Goal: Task Accomplishment & Management: Manage account settings

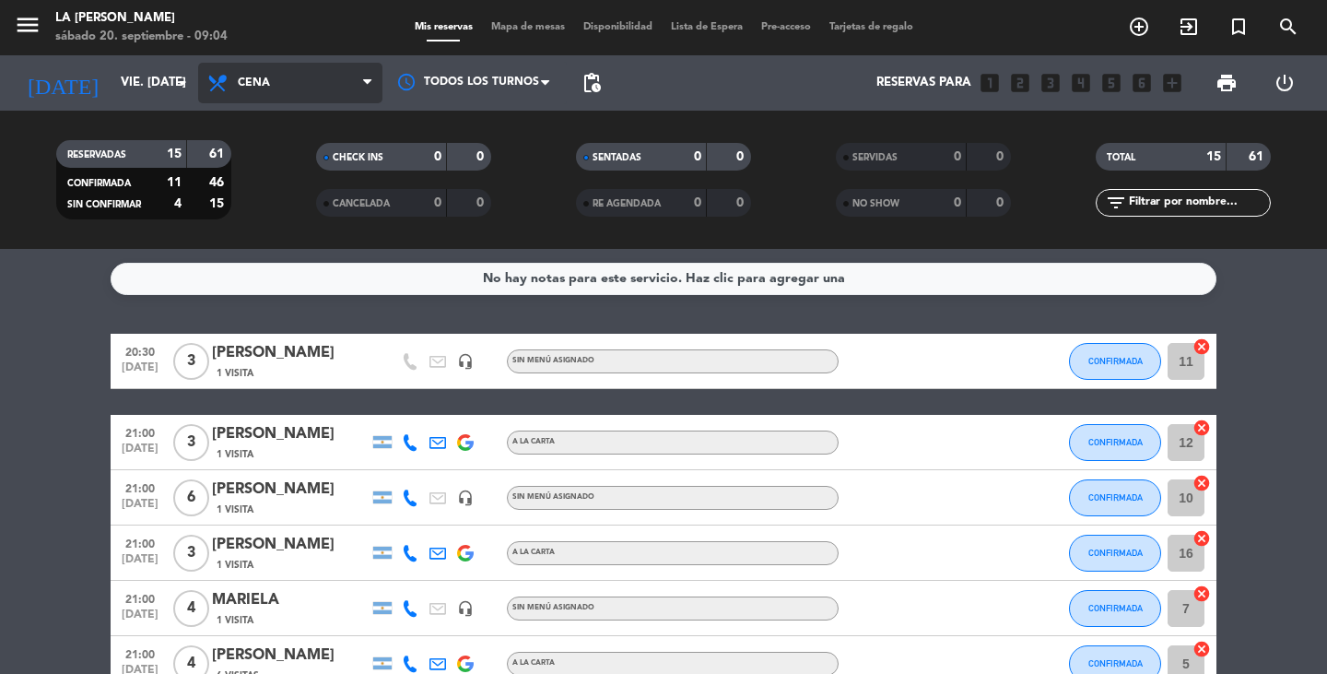
click at [285, 82] on span "Cena" at bounding box center [290, 83] width 184 height 41
click at [286, 158] on div "menu LA [PERSON_NAME] sábado 20. septiembre - 09:04 Mis reservas Mapa de mesas …" at bounding box center [663, 124] width 1327 height 249
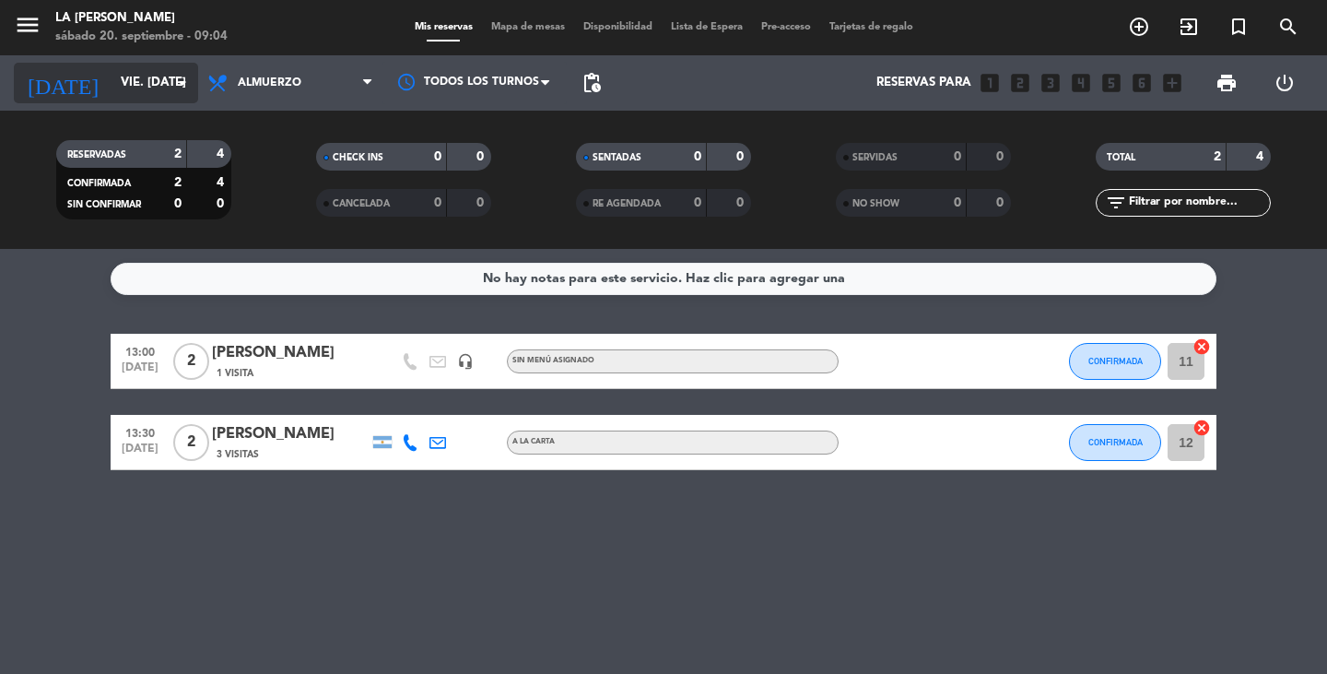
click at [137, 87] on input "vie. [DATE]" at bounding box center [193, 82] width 162 height 33
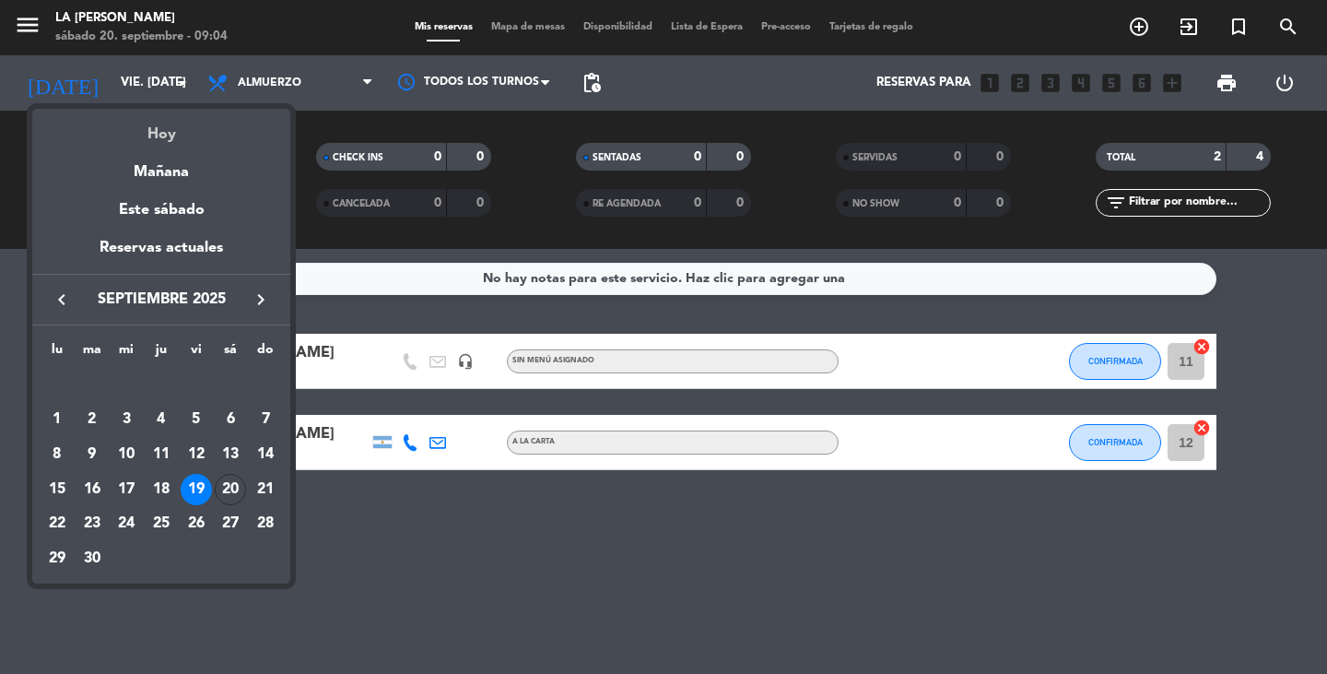
click at [160, 136] on div "Hoy" at bounding box center [161, 128] width 258 height 38
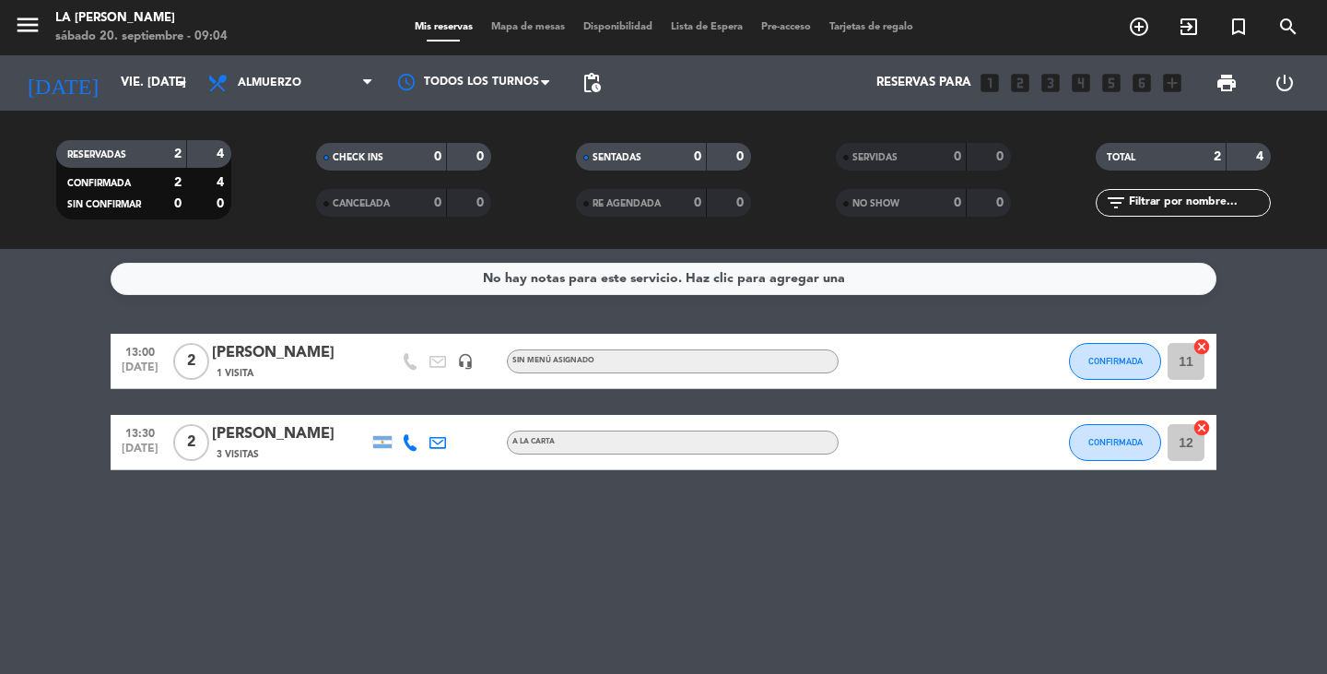
type input "sáb. [DATE]"
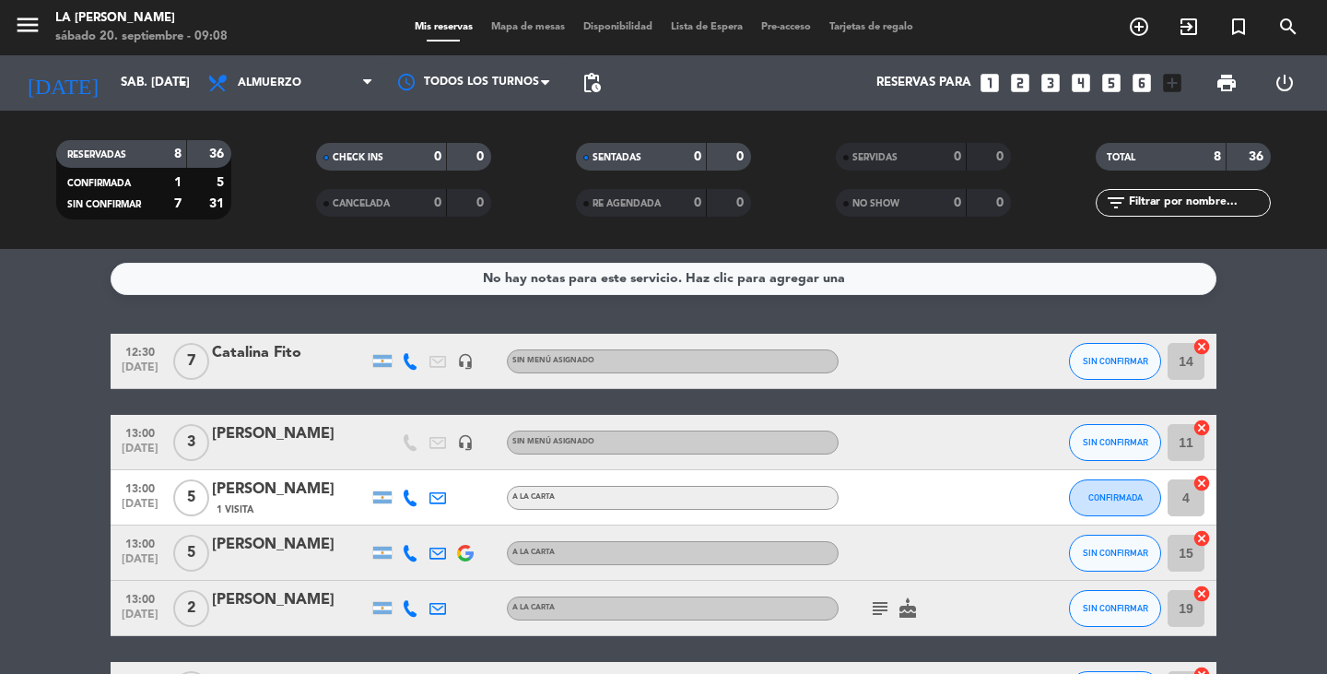
click at [65, 496] on bookings-row "12:30 [DATE] 7 Catalina Fito headset_mic Sin menú asignado SIN CONFIRMAR 14 can…" at bounding box center [663, 581] width 1327 height 494
click at [1203, 348] on icon "cancel" at bounding box center [1202, 346] width 18 height 18
click at [1188, 363] on icon "border_all" at bounding box center [1189, 361] width 22 height 22
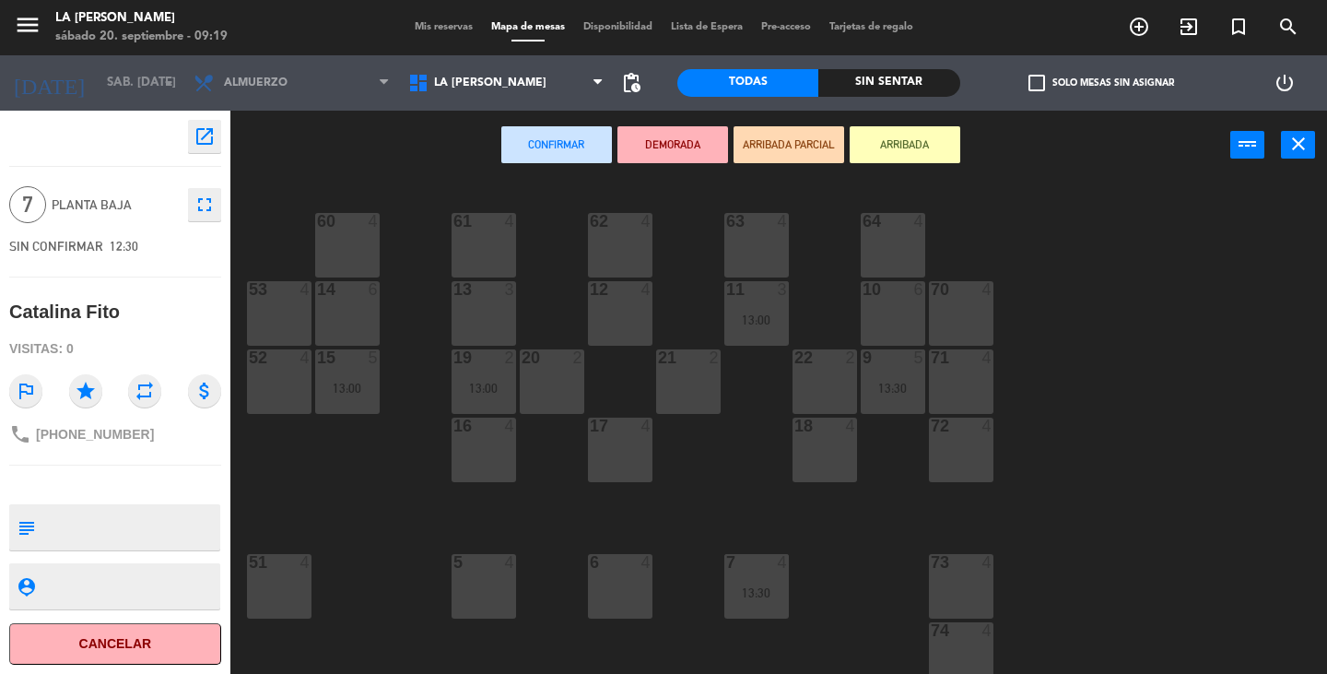
click at [899, 298] on div "10 6" at bounding box center [893, 290] width 65 height 18
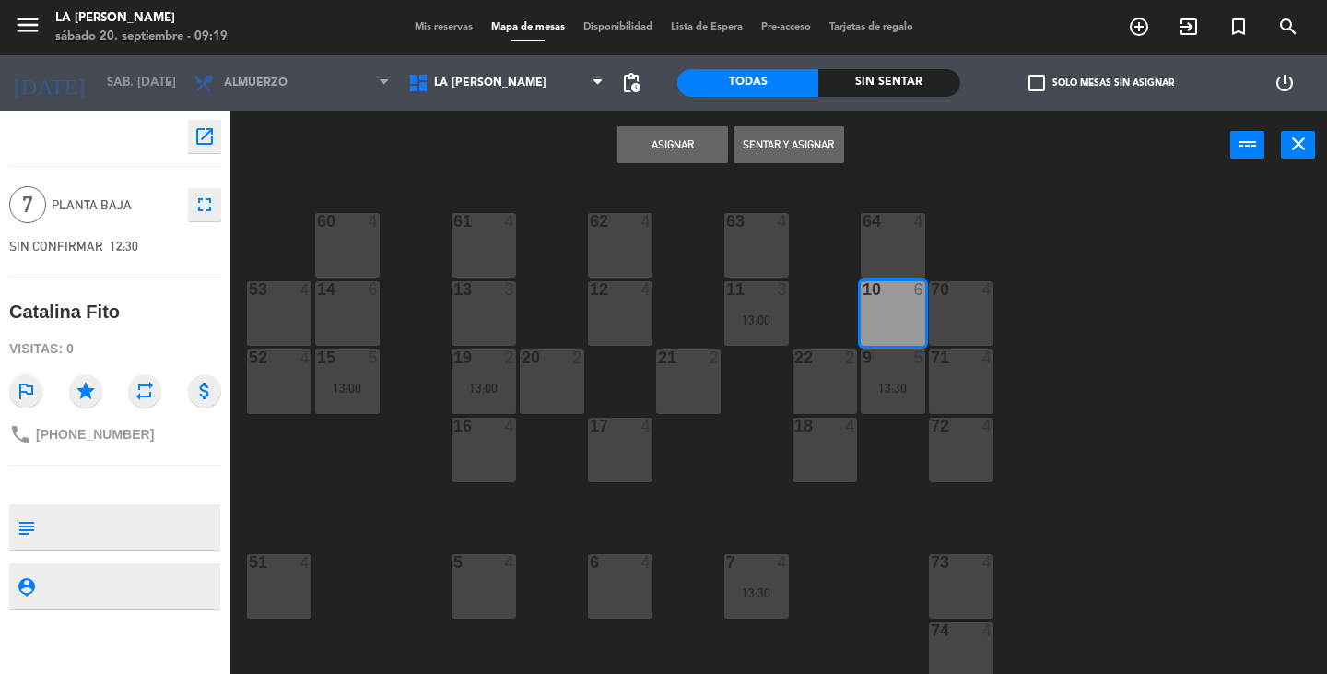
click at [665, 152] on button "Asignar" at bounding box center [673, 144] width 111 height 37
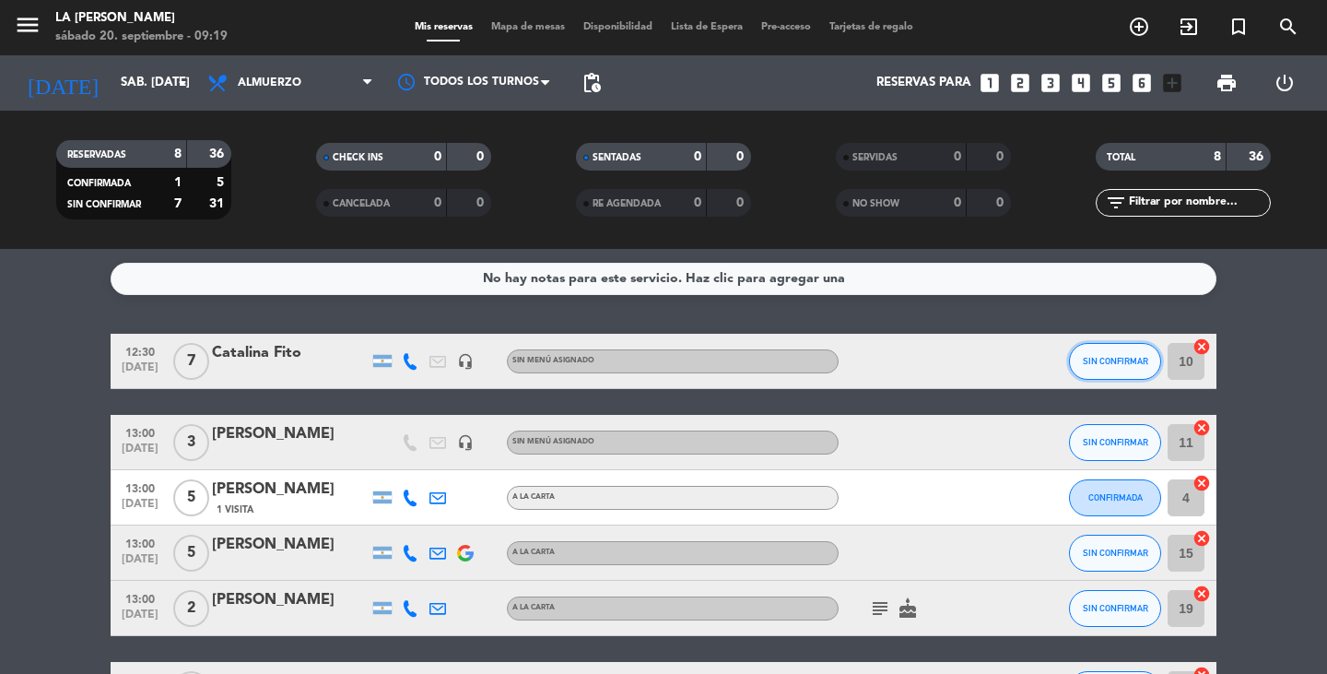
click at [1100, 364] on span "SIN CONFIRMAR" at bounding box center [1115, 361] width 65 height 10
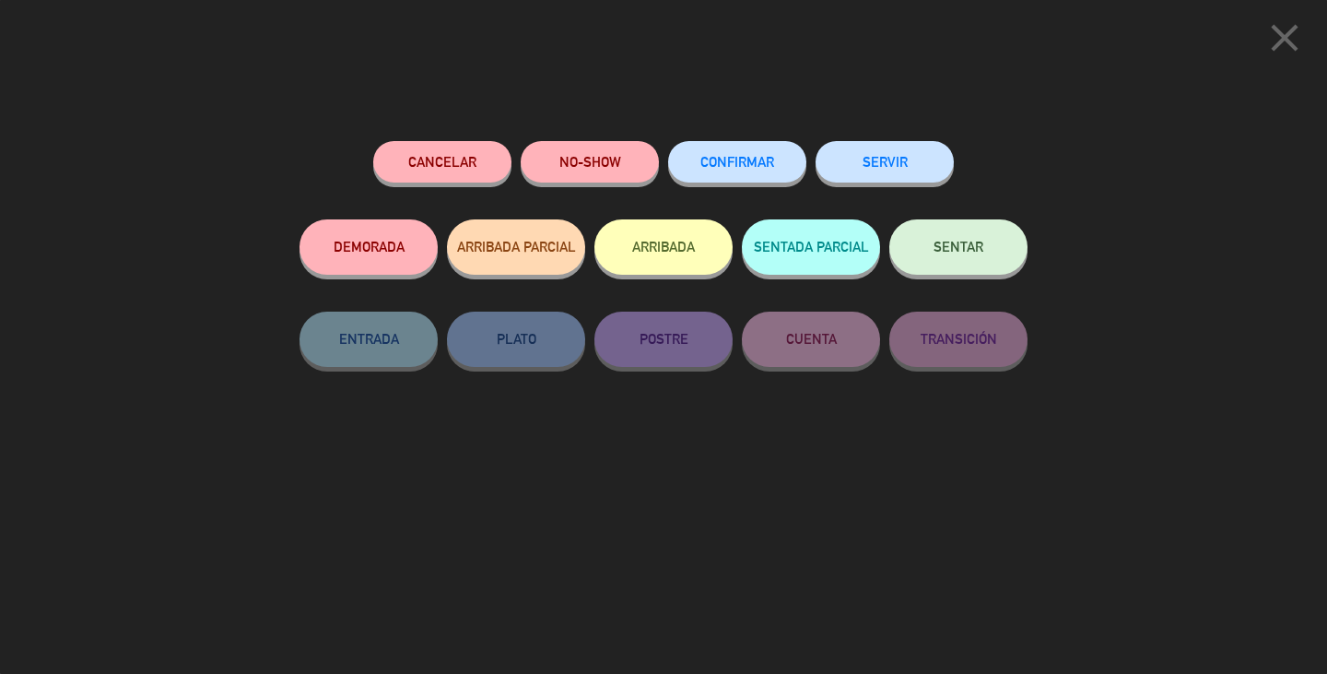
click at [753, 157] on span "CONFIRMAR" at bounding box center [737, 162] width 74 height 16
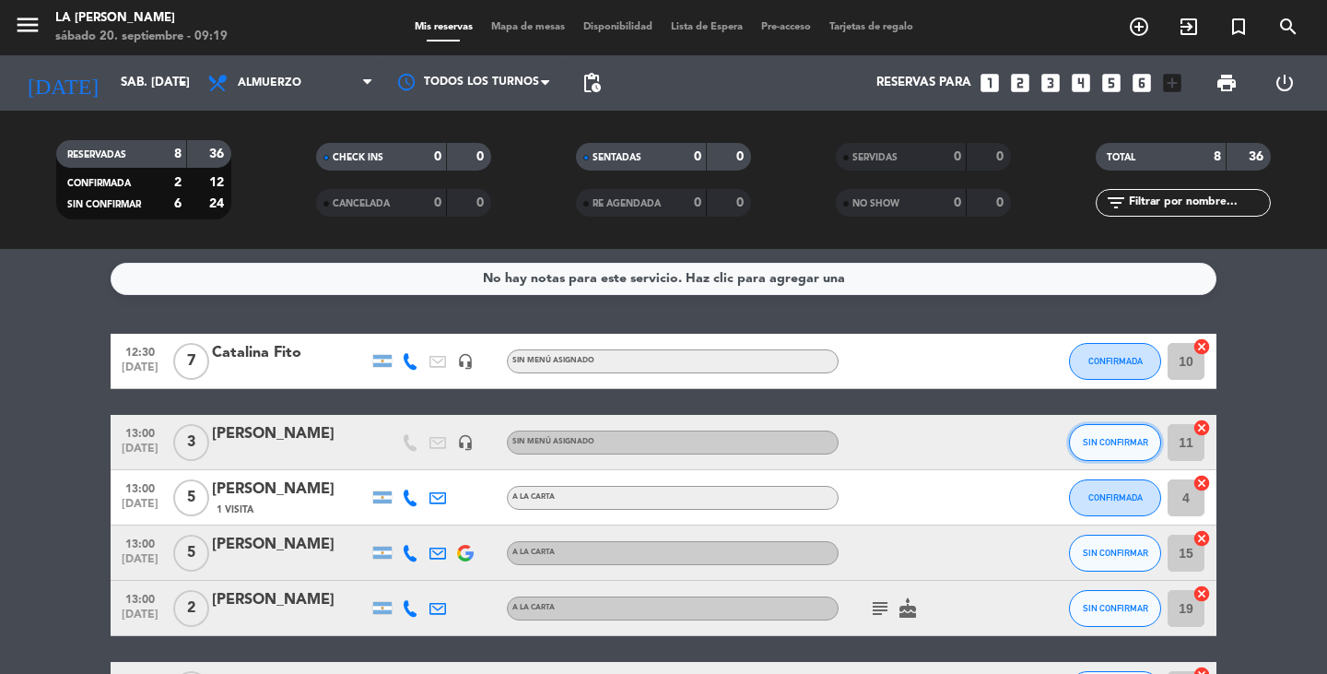
click at [1145, 441] on span "SIN CONFIRMAR" at bounding box center [1115, 442] width 65 height 10
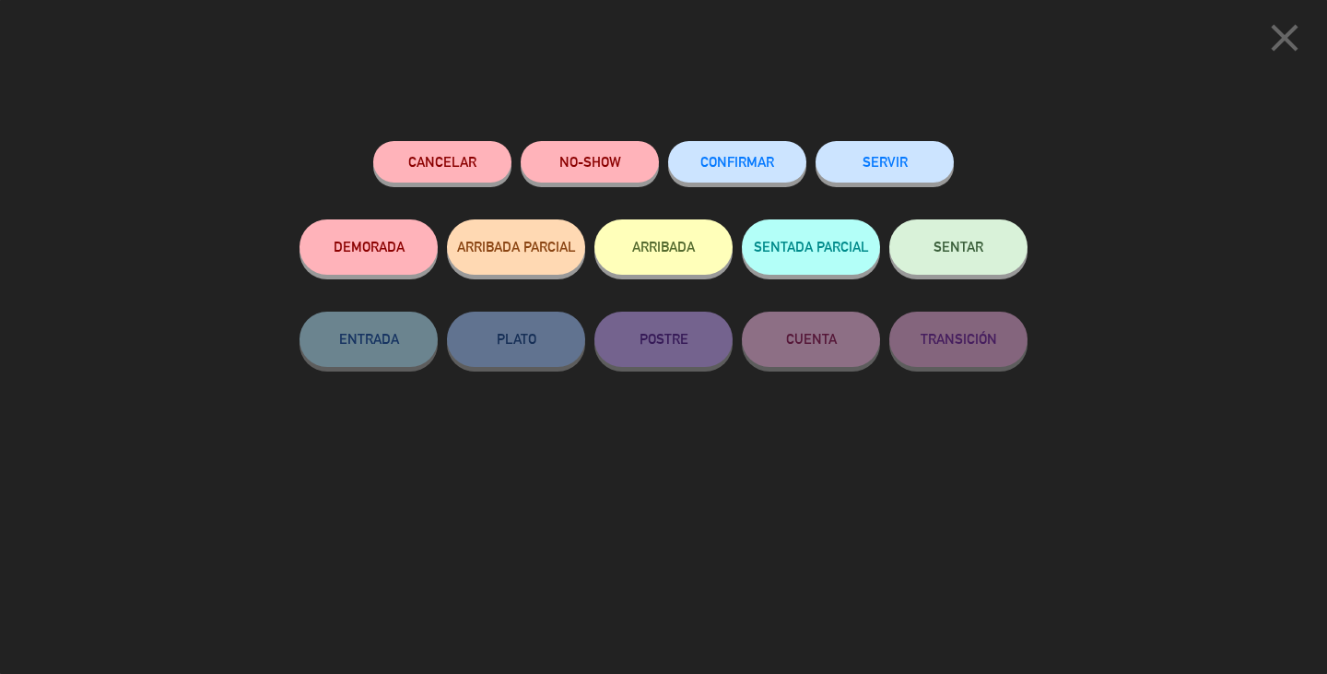
click at [747, 174] on button "CONFIRMAR" at bounding box center [737, 161] width 138 height 41
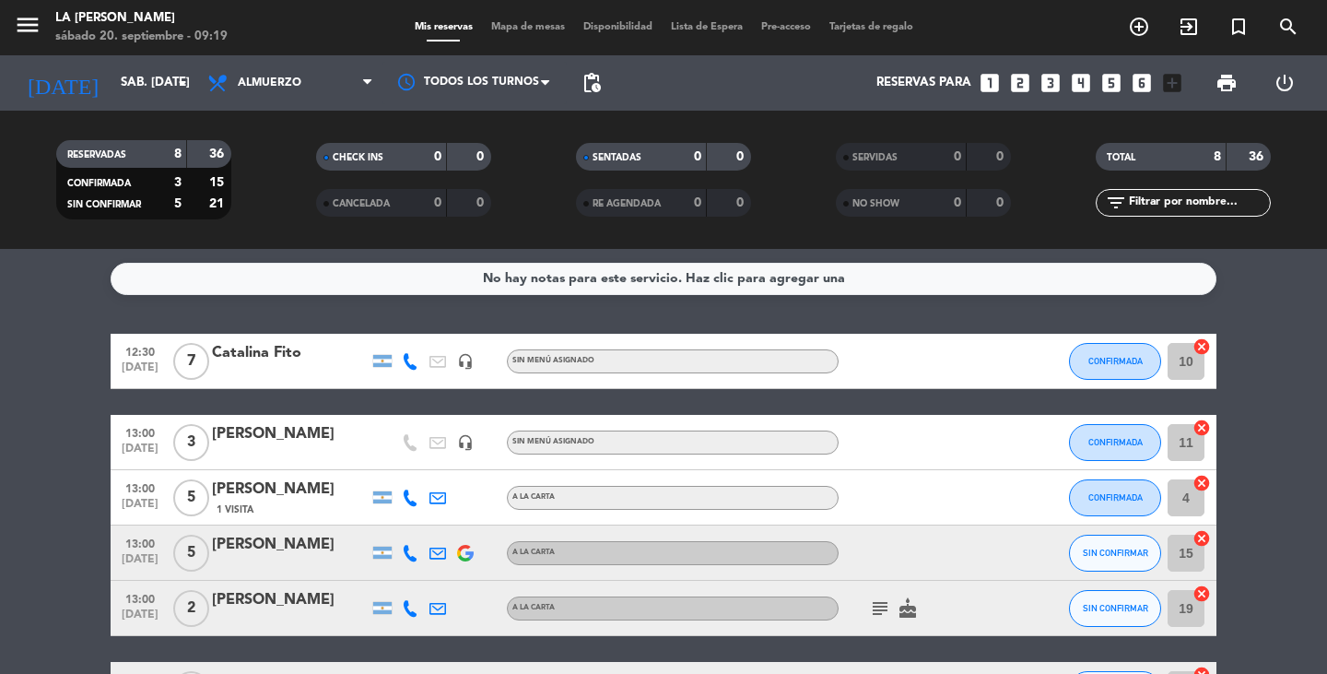
click at [1199, 538] on icon "cancel" at bounding box center [1202, 538] width 18 height 18
click at [1189, 553] on icon "border_all" at bounding box center [1189, 553] width 22 height 22
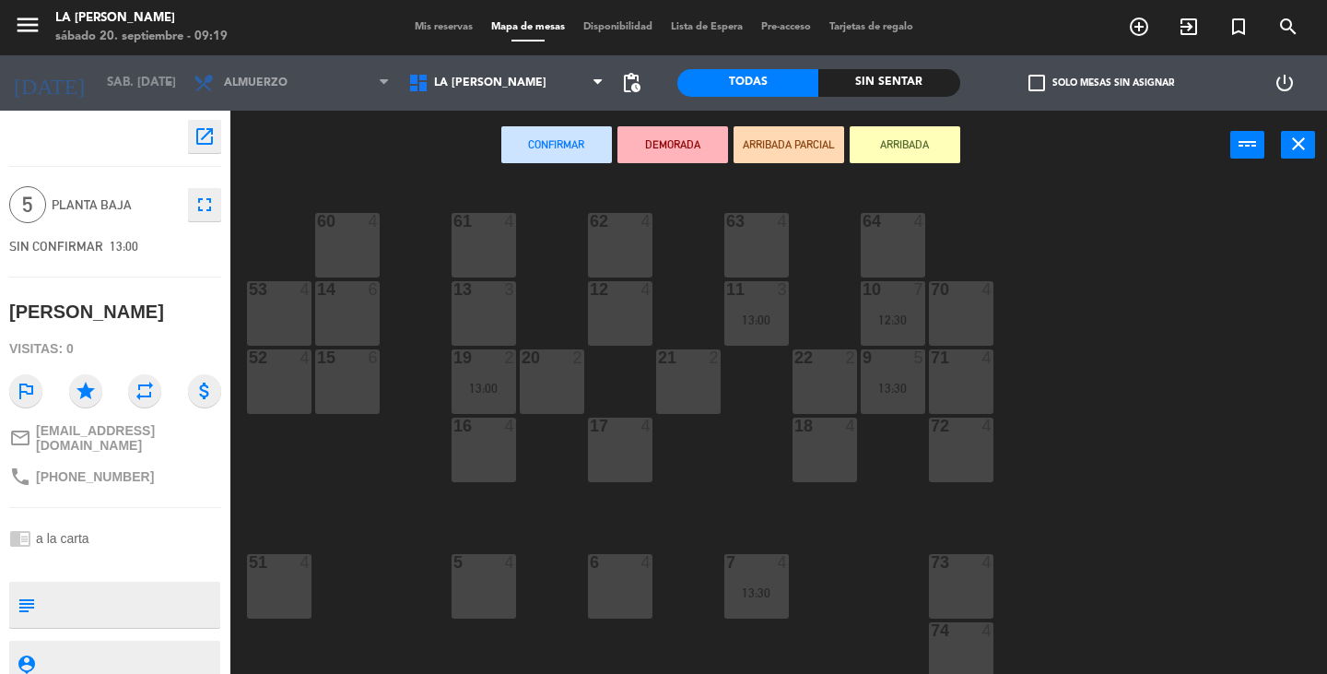
click at [350, 315] on div "14 6" at bounding box center [347, 313] width 65 height 65
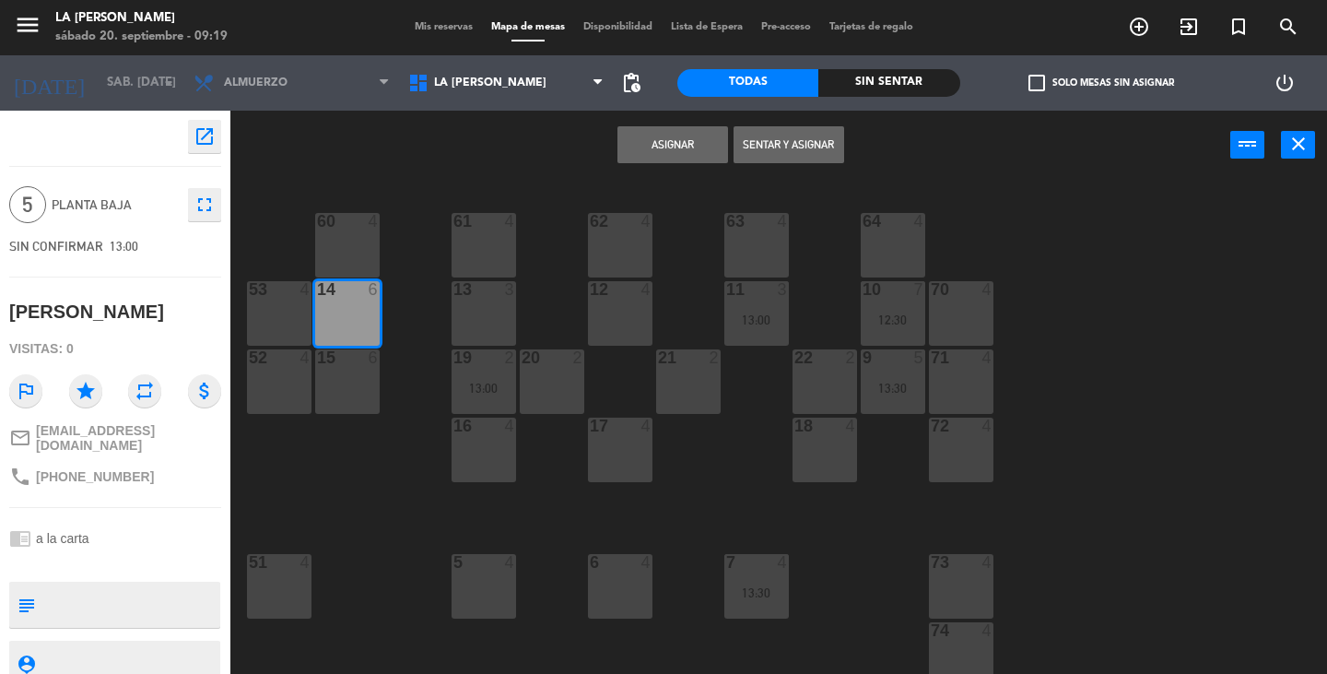
click at [695, 139] on button "Asignar" at bounding box center [673, 144] width 111 height 37
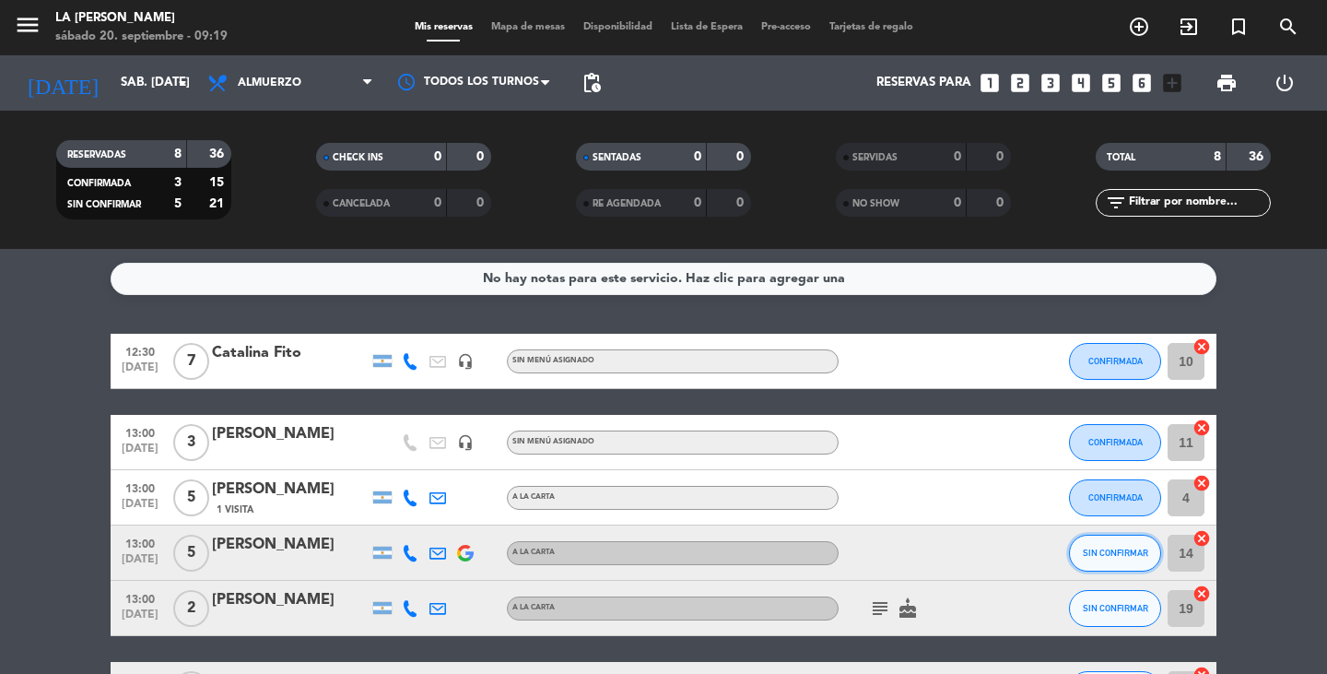
click at [1123, 554] on span "SIN CONFIRMAR" at bounding box center [1115, 552] width 65 height 10
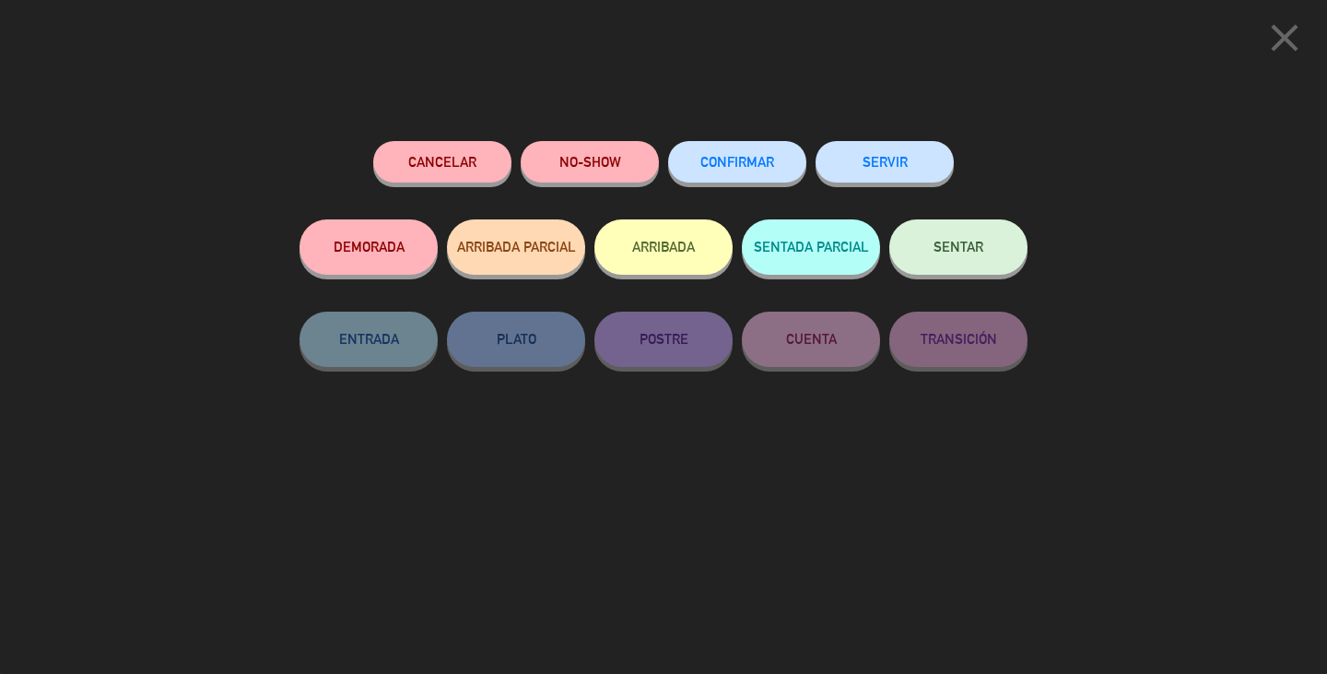
click at [723, 155] on button "CONFIRMAR" at bounding box center [737, 161] width 138 height 41
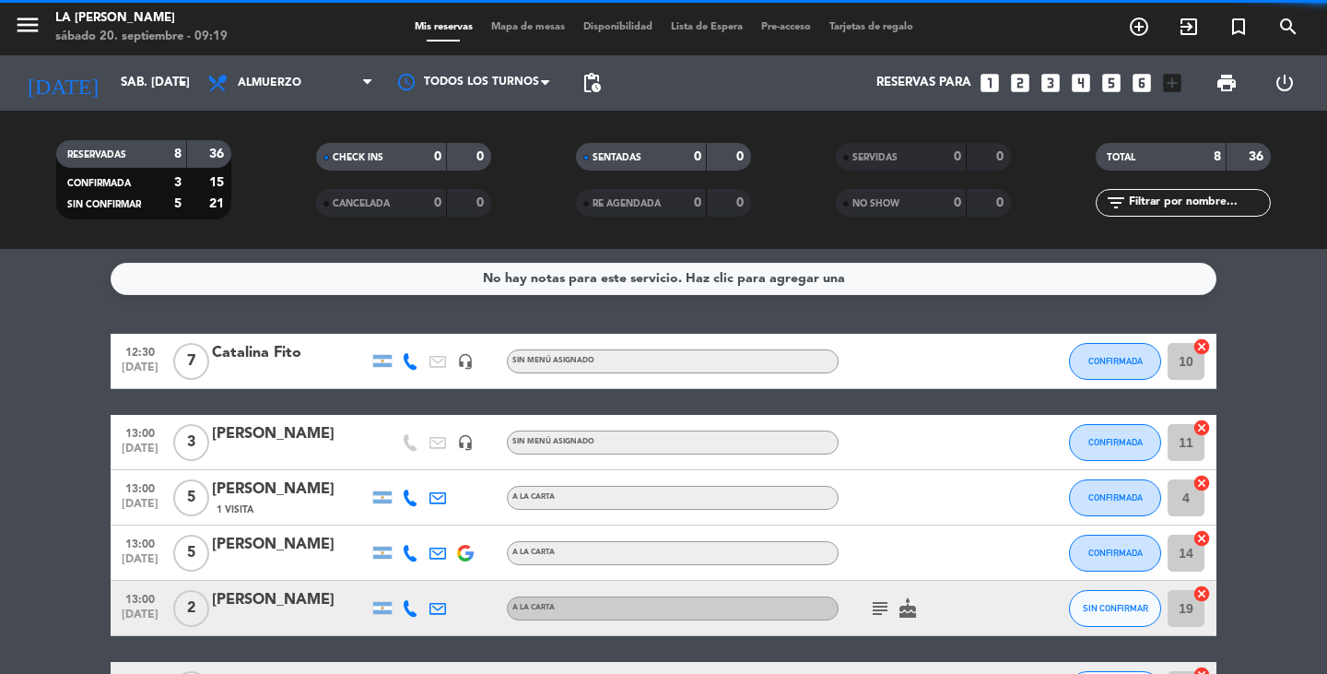
scroll to position [92, 0]
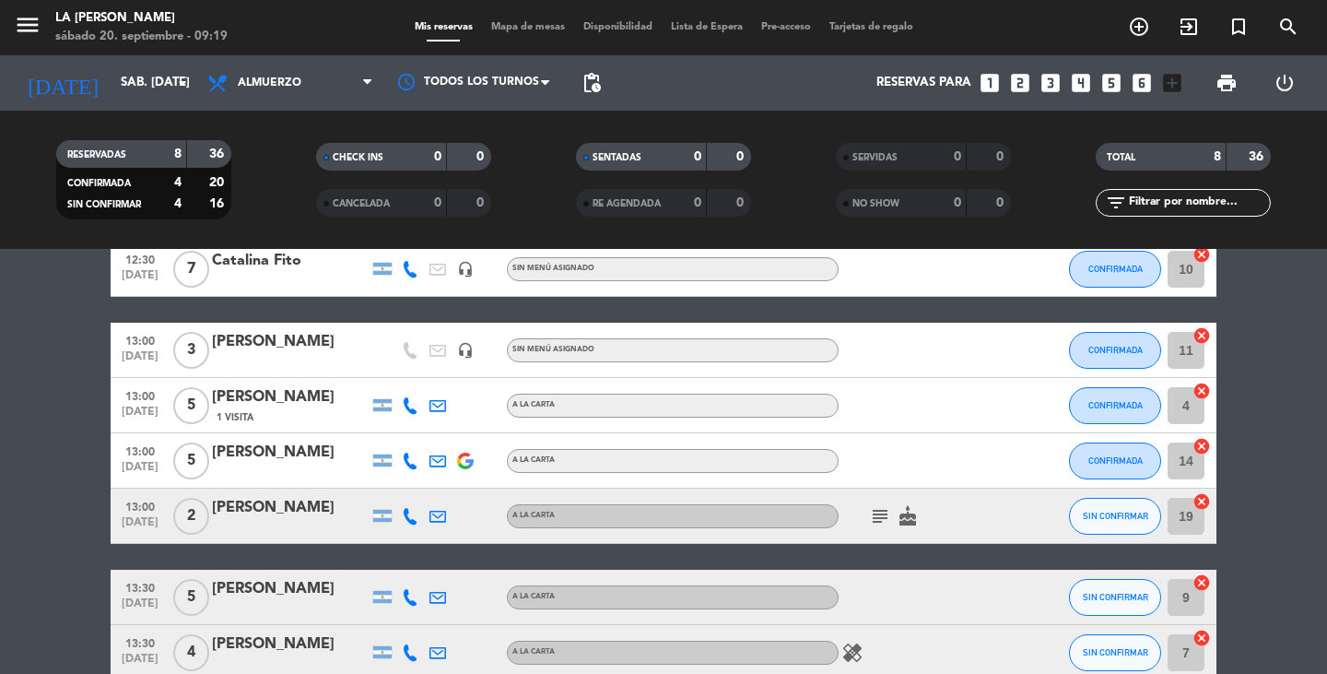
click at [880, 512] on icon "subject" at bounding box center [880, 516] width 22 height 22
click at [977, 399] on div at bounding box center [922, 405] width 166 height 54
click at [1202, 503] on icon "cancel" at bounding box center [1202, 501] width 18 height 18
click at [1187, 519] on icon "border_all" at bounding box center [1189, 516] width 22 height 22
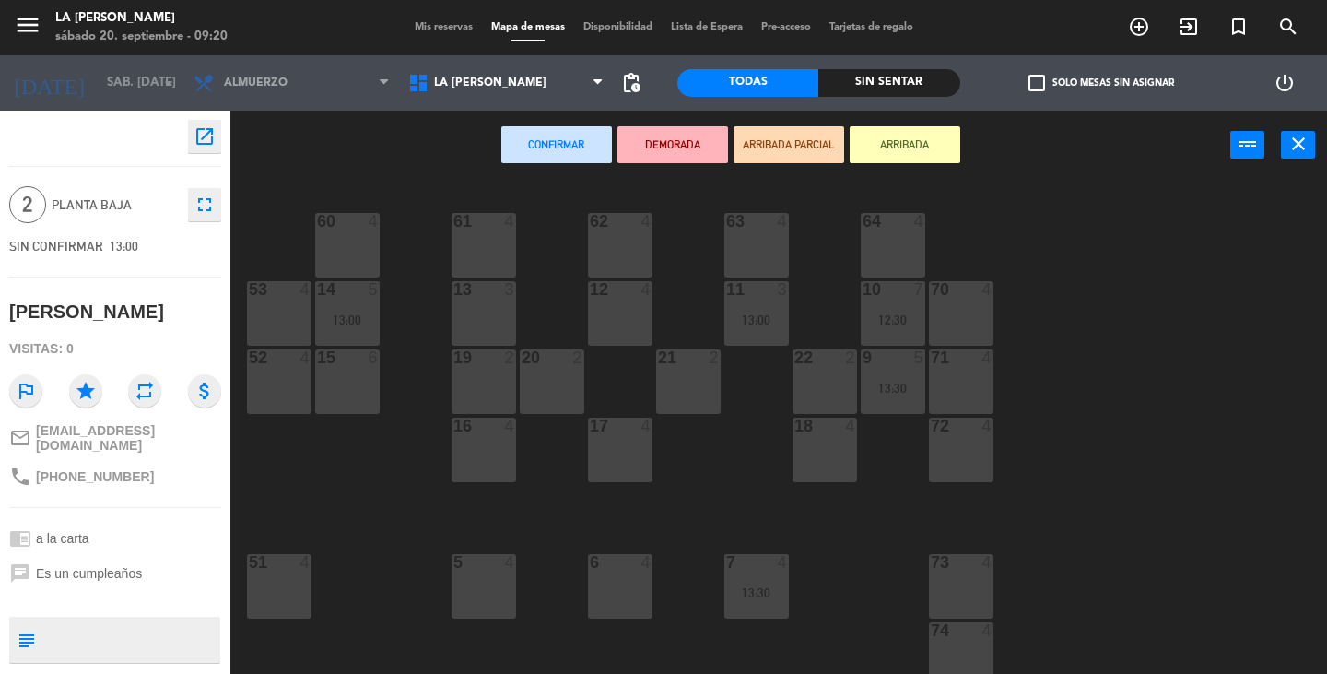
click at [621, 304] on div "12 4" at bounding box center [620, 313] width 65 height 65
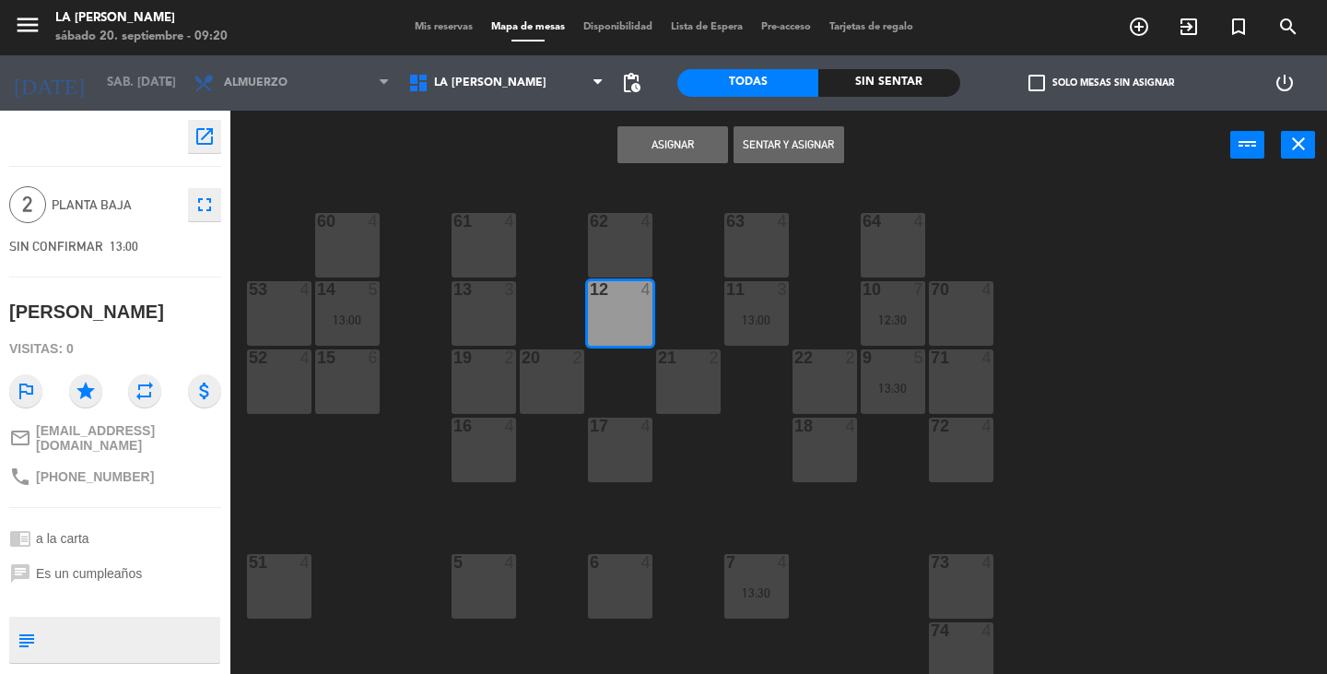
click at [648, 150] on button "Asignar" at bounding box center [673, 144] width 111 height 37
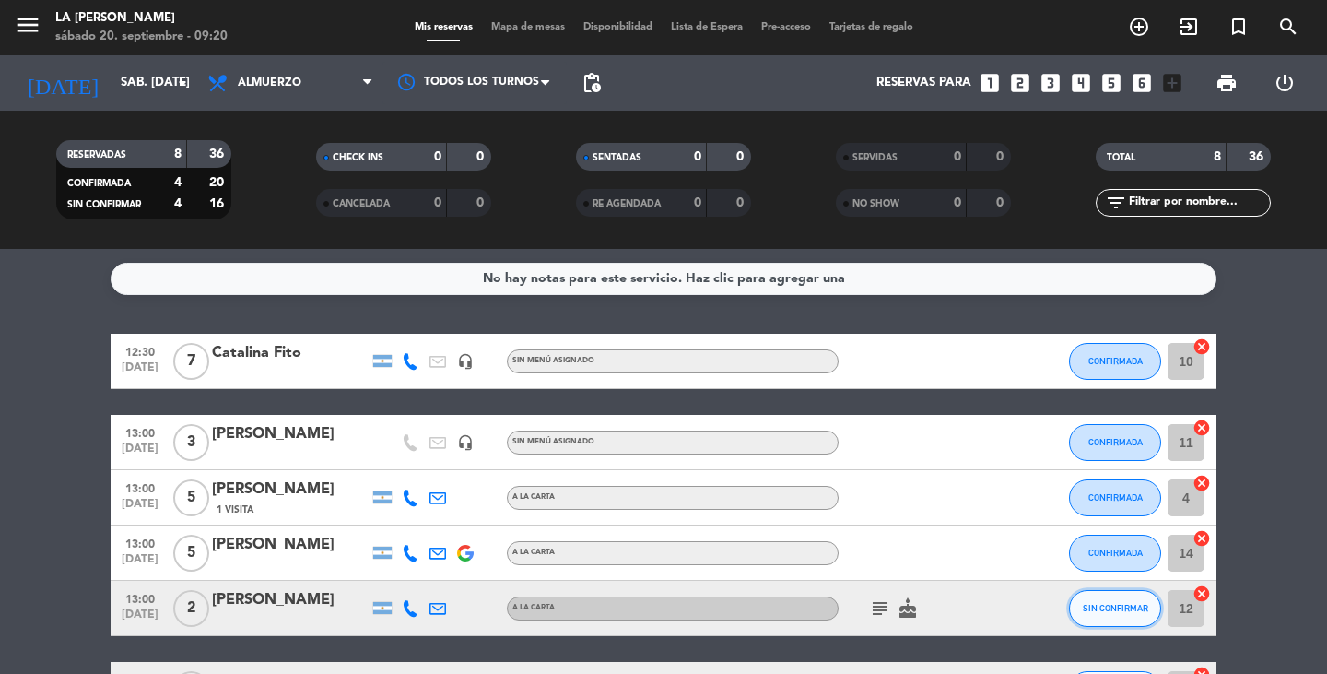
click at [1100, 605] on span "SIN CONFIRMAR" at bounding box center [1115, 608] width 65 height 10
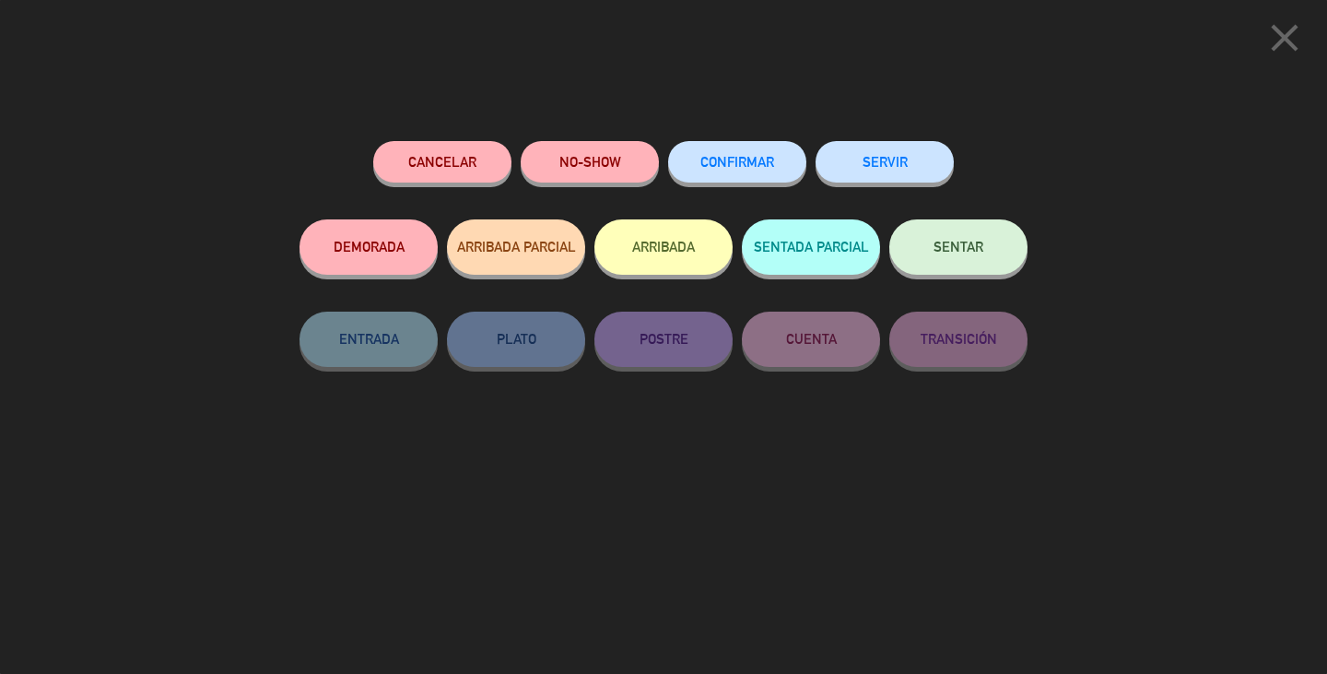
click at [741, 166] on span "CONFIRMAR" at bounding box center [737, 162] width 74 height 16
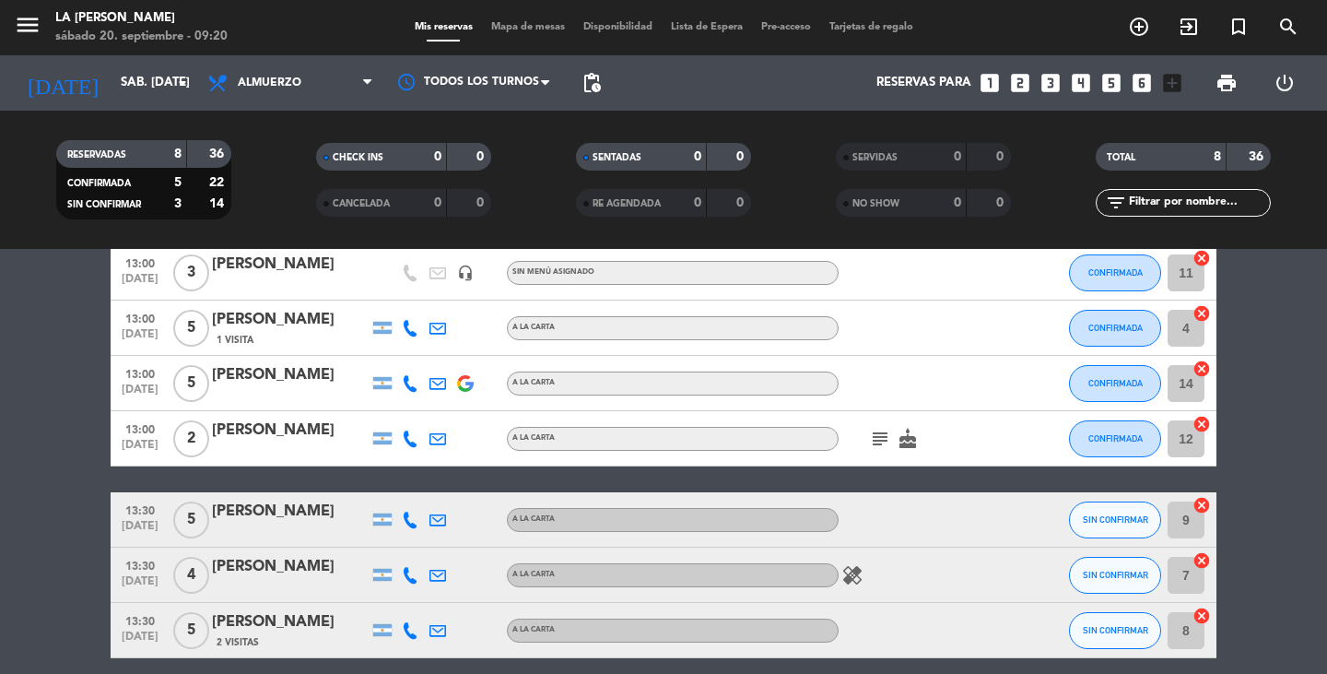
scroll to position [184, 0]
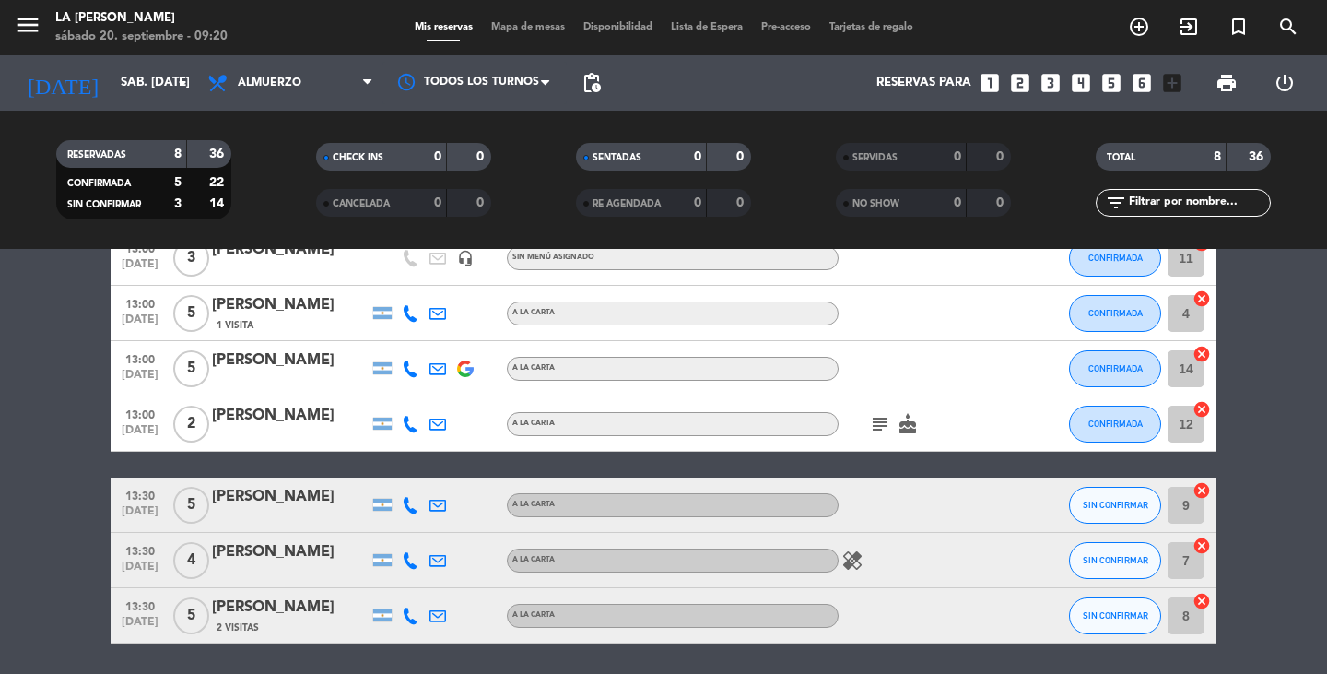
click at [1205, 488] on icon "cancel" at bounding box center [1202, 490] width 18 height 18
click at [1189, 510] on icon "border_all" at bounding box center [1189, 505] width 22 height 22
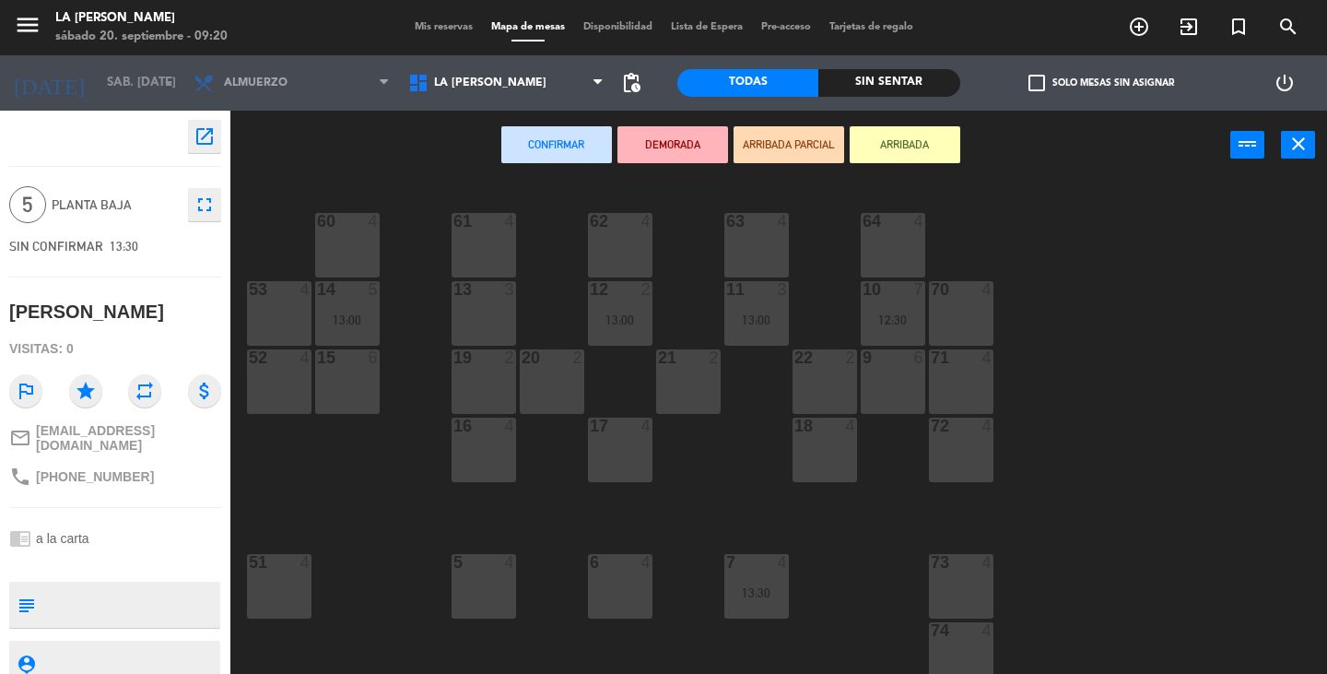
click at [890, 362] on div at bounding box center [892, 357] width 30 height 17
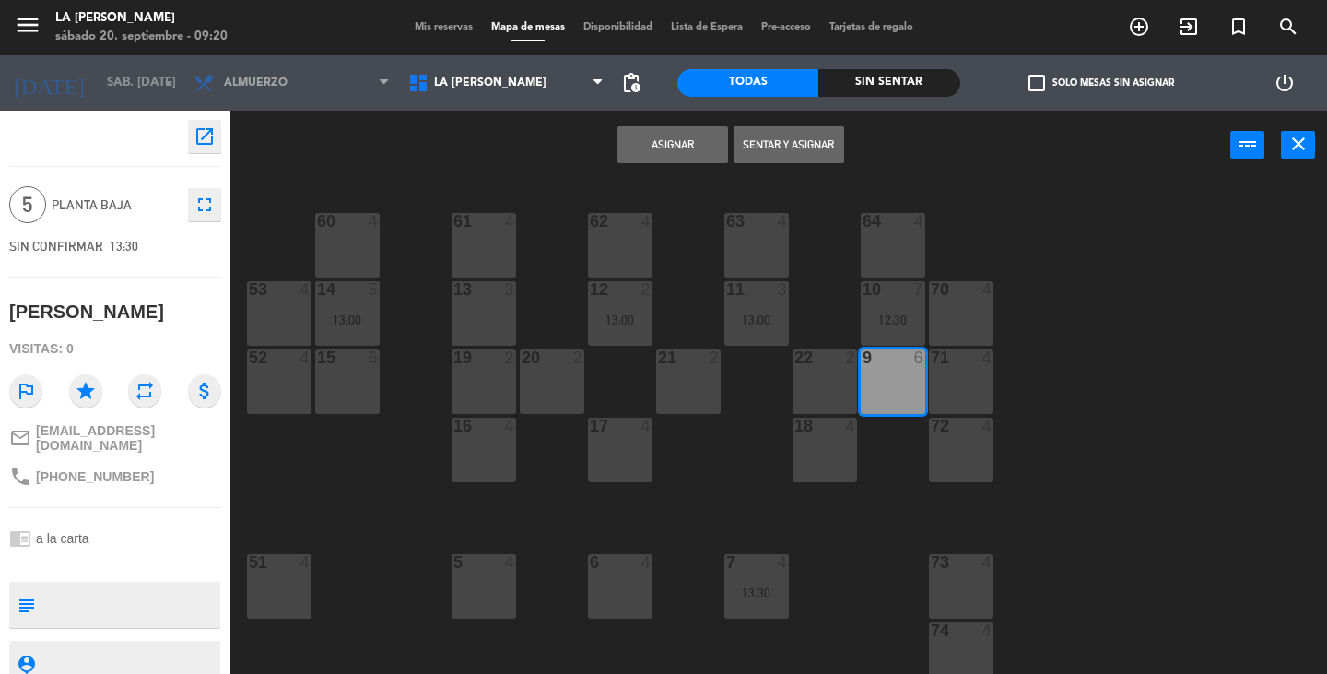
click at [660, 154] on button "Asignar" at bounding box center [673, 144] width 111 height 37
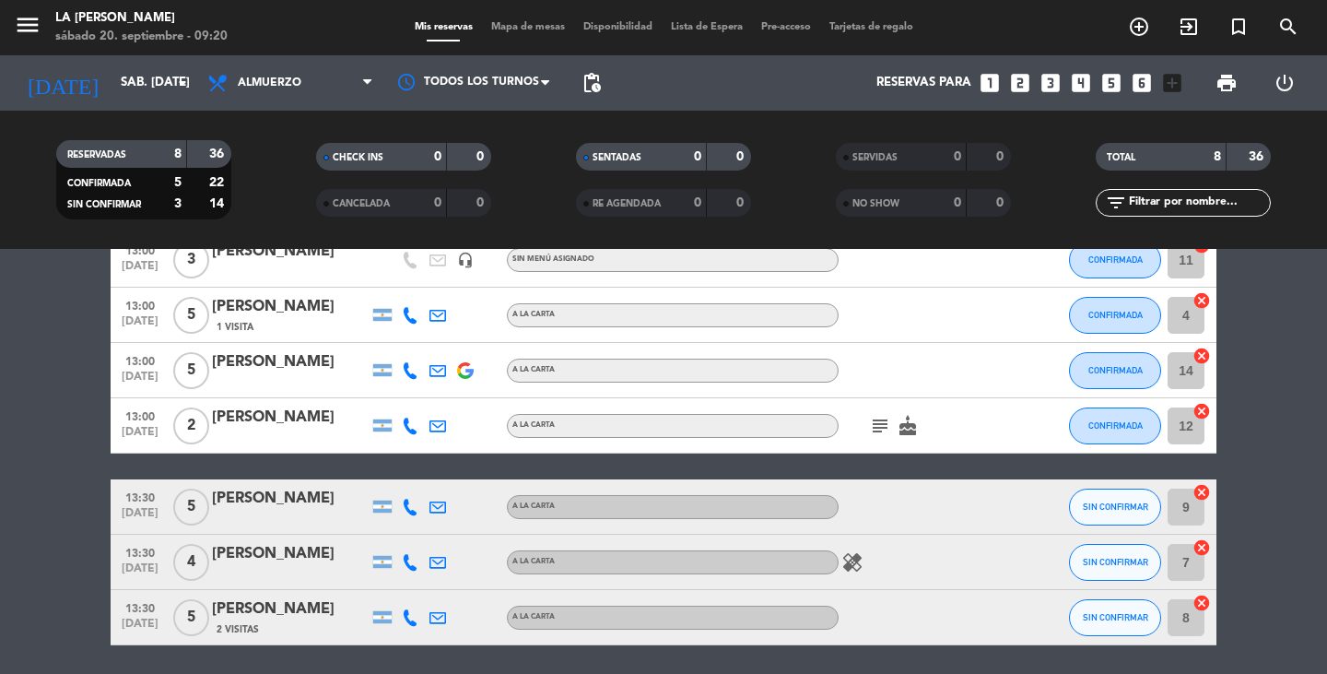
scroll to position [184, 0]
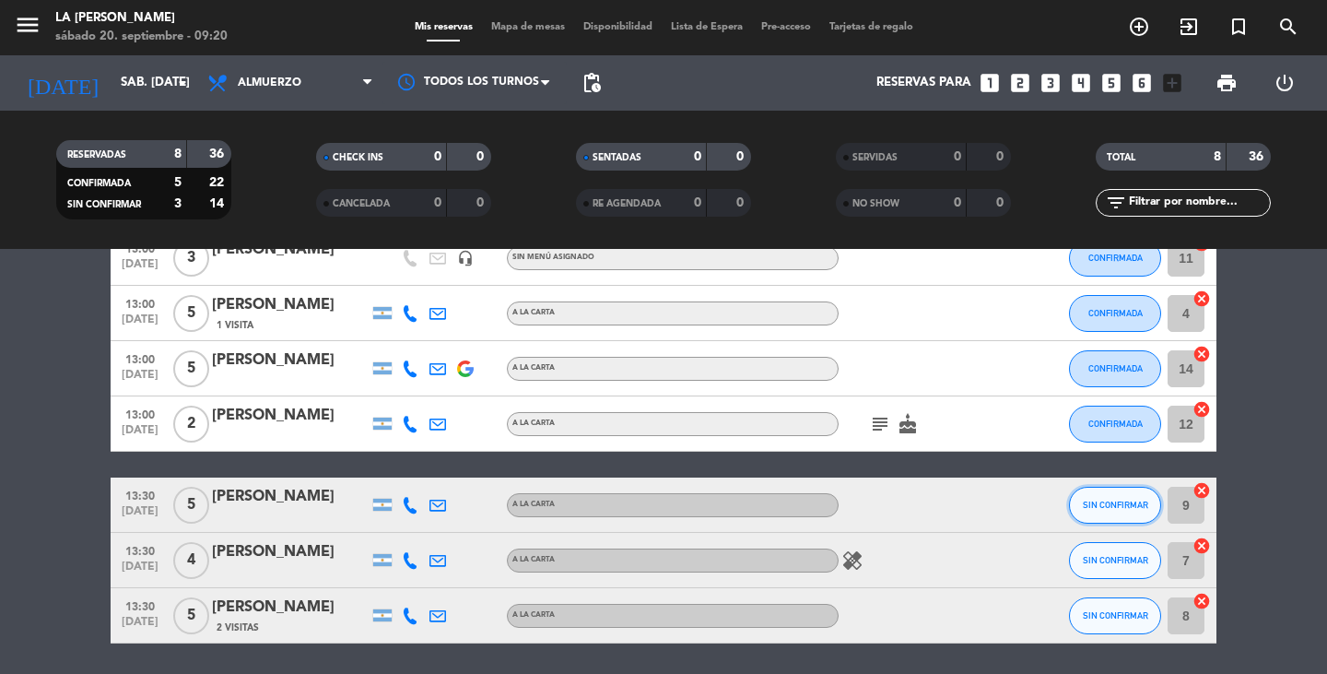
click at [1133, 501] on span "SIN CONFIRMAR" at bounding box center [1115, 505] width 65 height 10
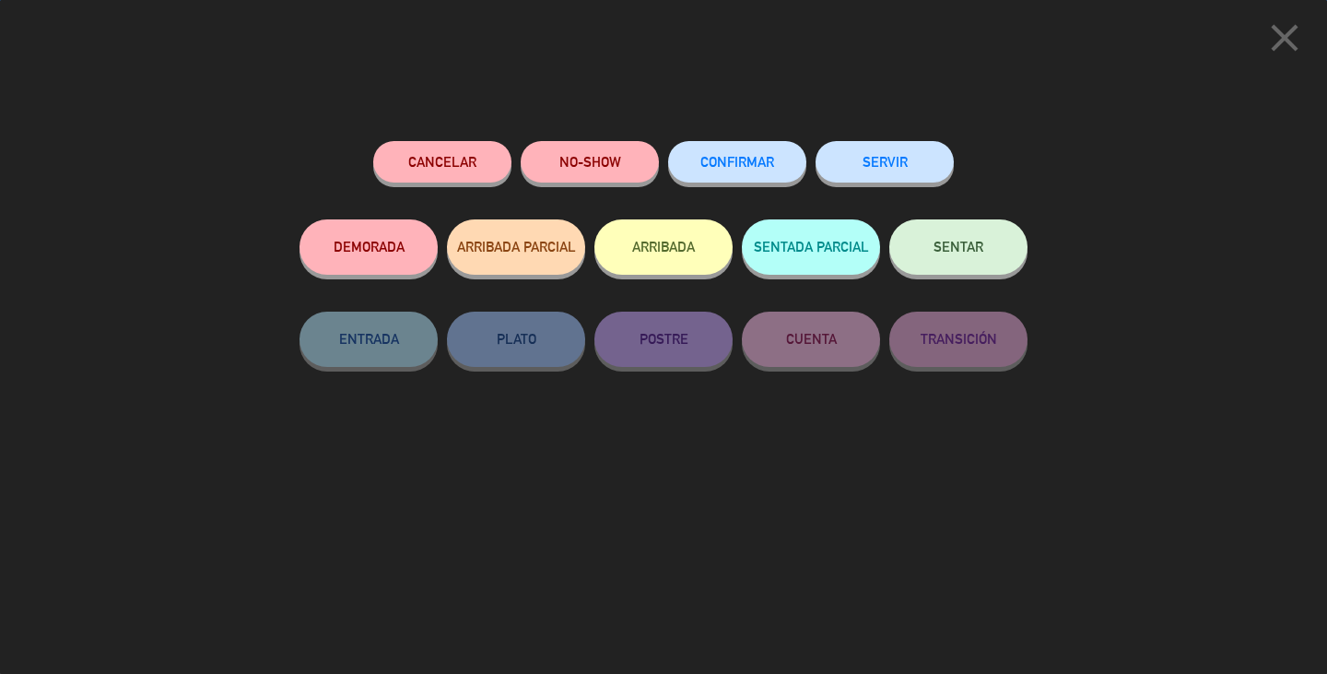
click at [760, 161] on span "CONFIRMAR" at bounding box center [737, 162] width 74 height 16
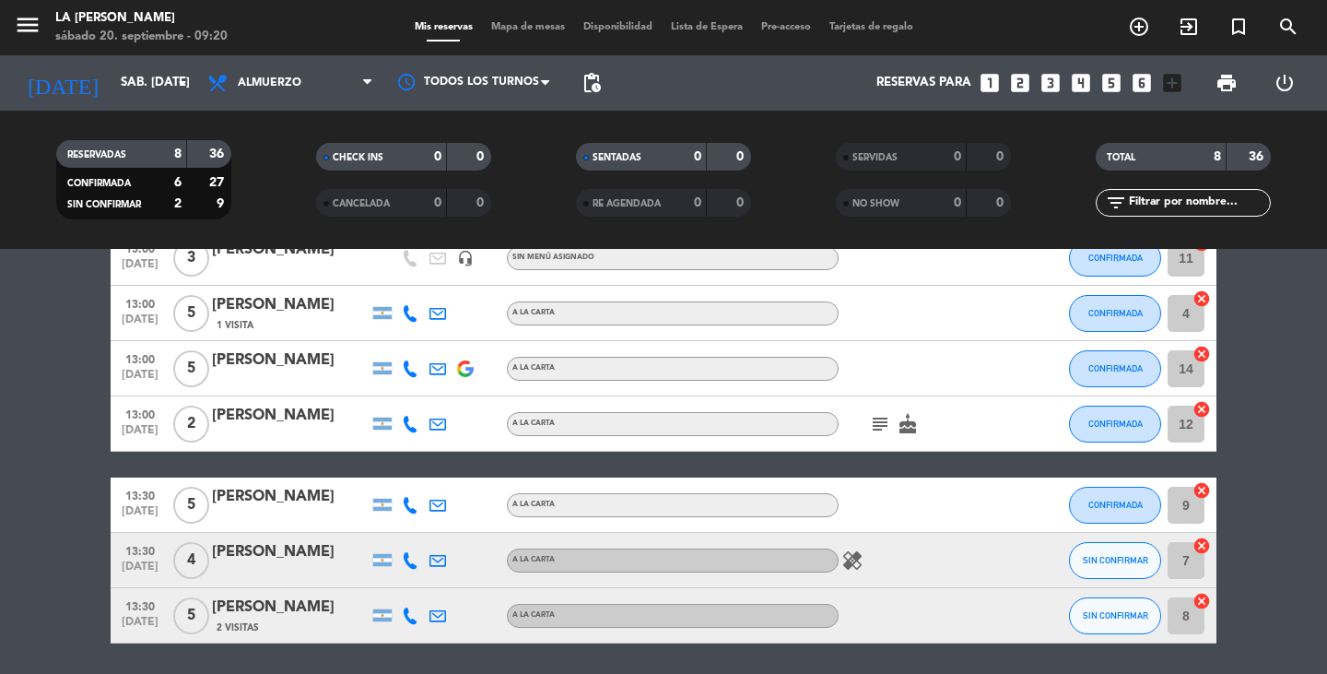
click at [1210, 543] on icon "cancel" at bounding box center [1202, 545] width 18 height 18
click at [1186, 565] on icon "border_all" at bounding box center [1189, 560] width 22 height 22
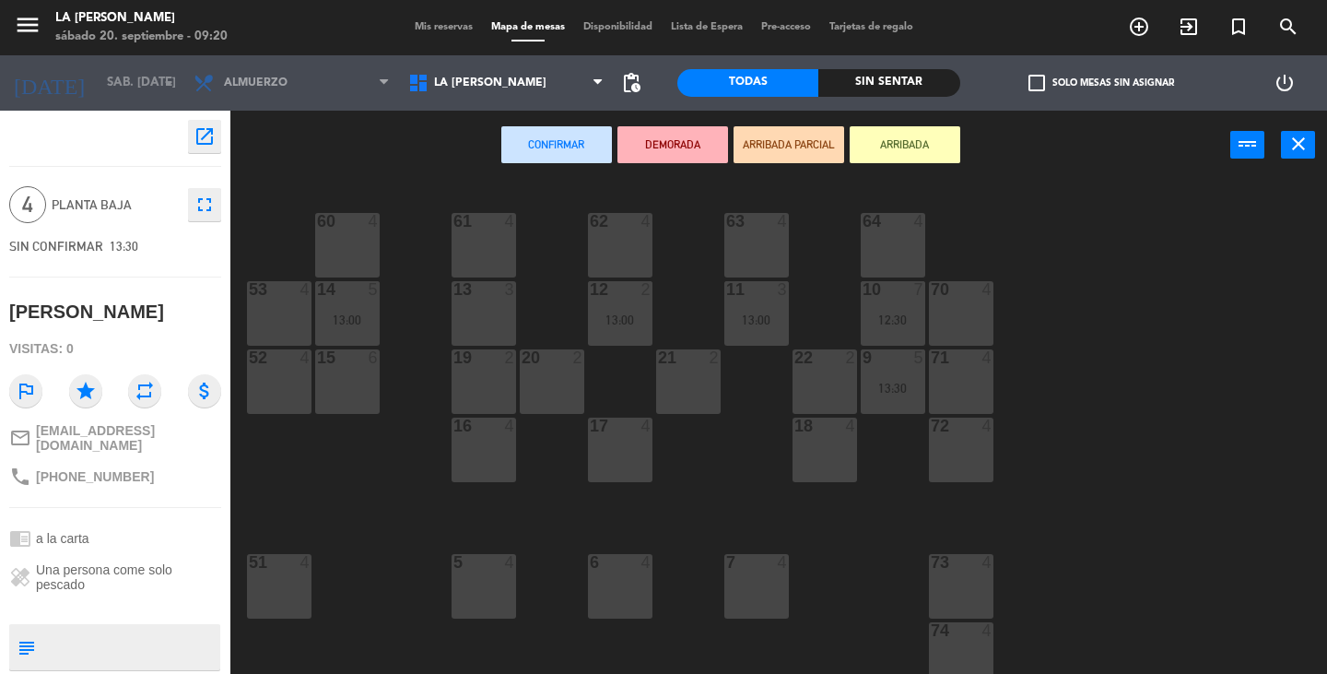
click at [498, 604] on div "5 4" at bounding box center [484, 586] width 65 height 65
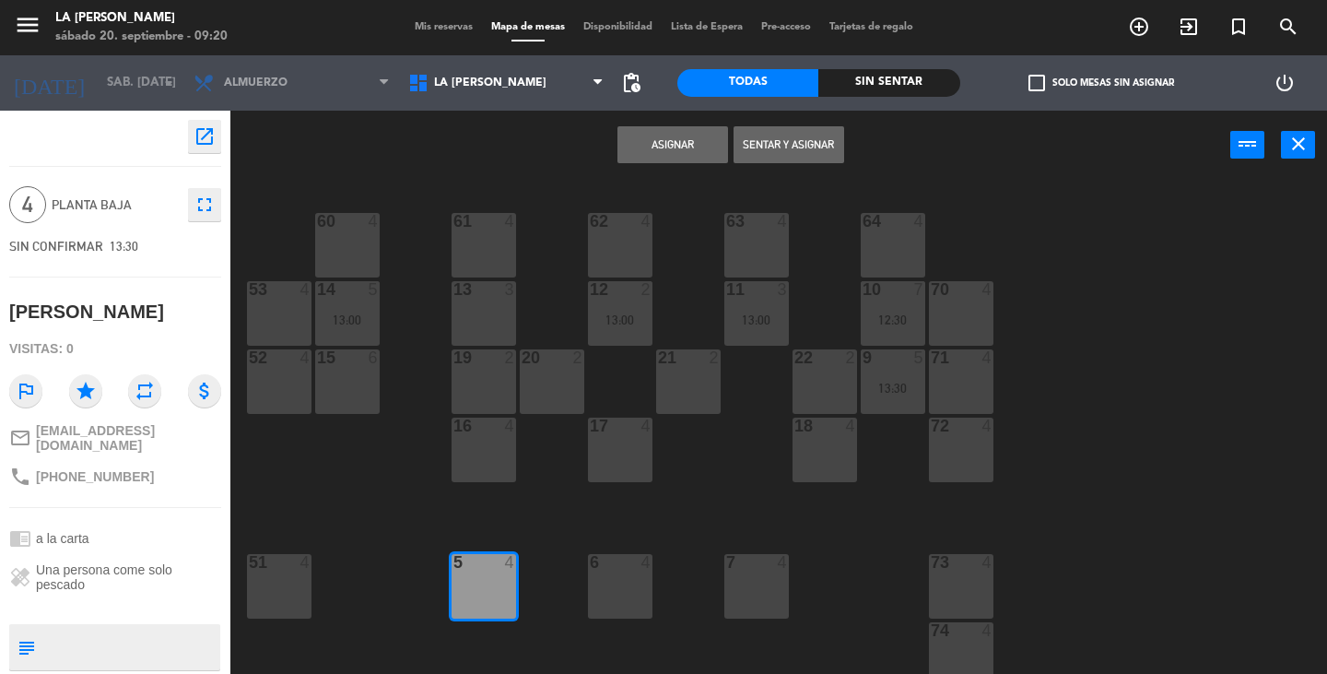
click at [682, 159] on button "Asignar" at bounding box center [673, 144] width 111 height 37
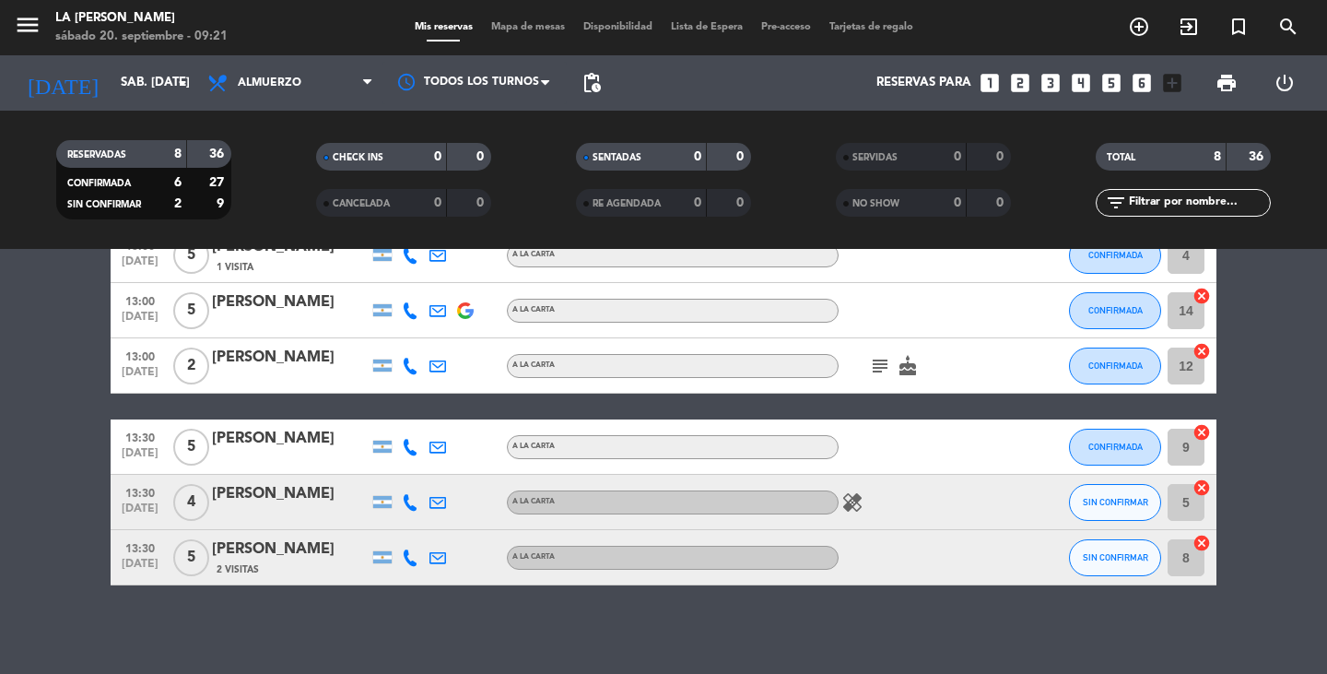
scroll to position [246, 0]
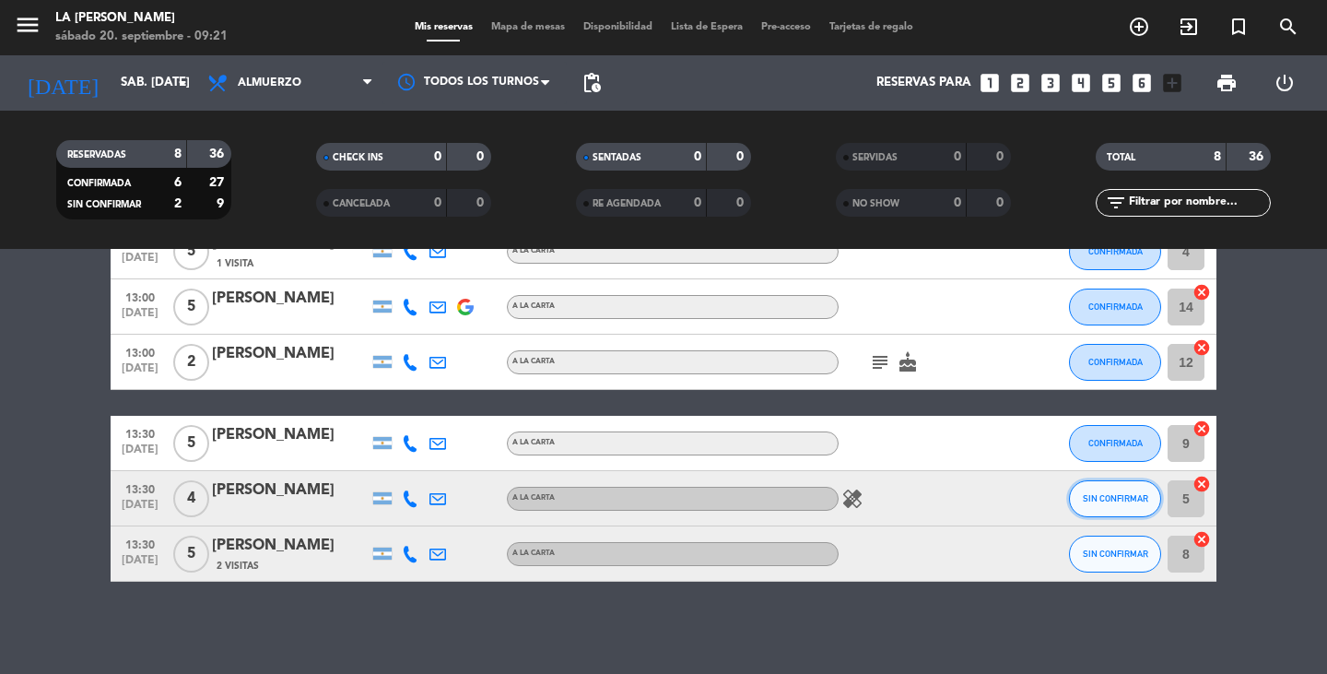
click at [1124, 494] on span "SIN CONFIRMAR" at bounding box center [1115, 498] width 65 height 10
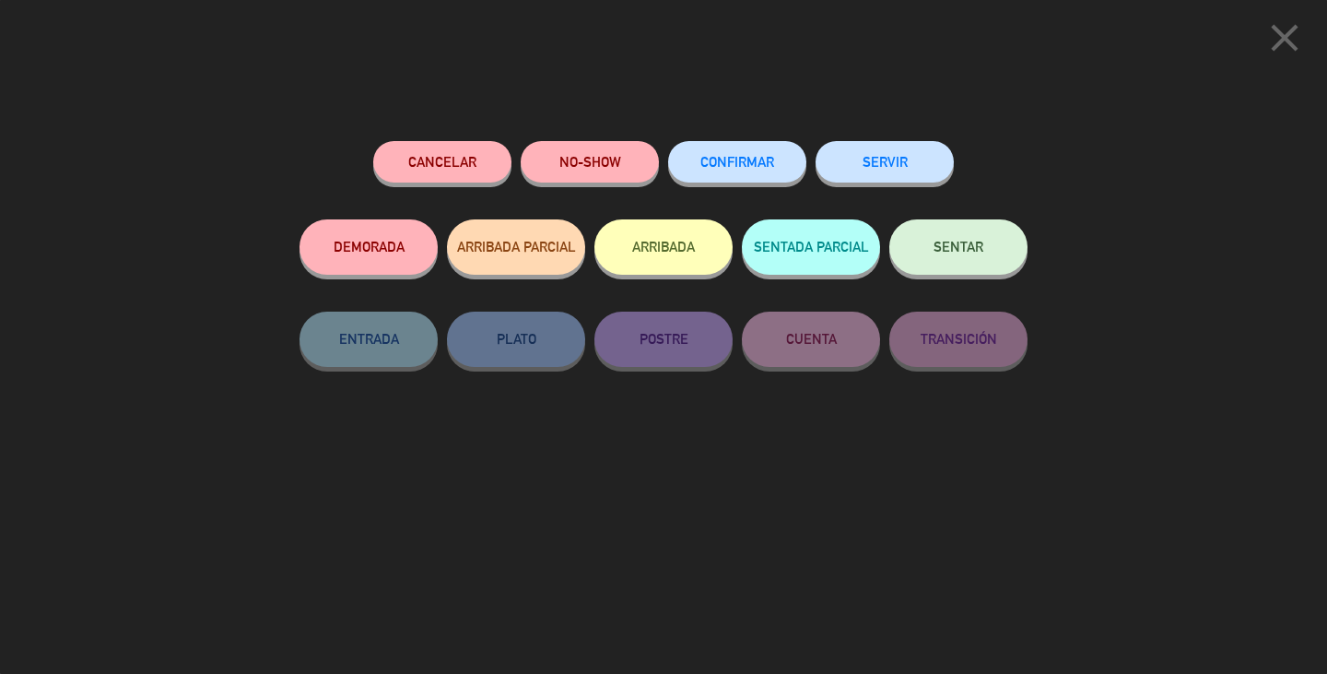
click at [697, 167] on button "CONFIRMAR" at bounding box center [737, 161] width 138 height 41
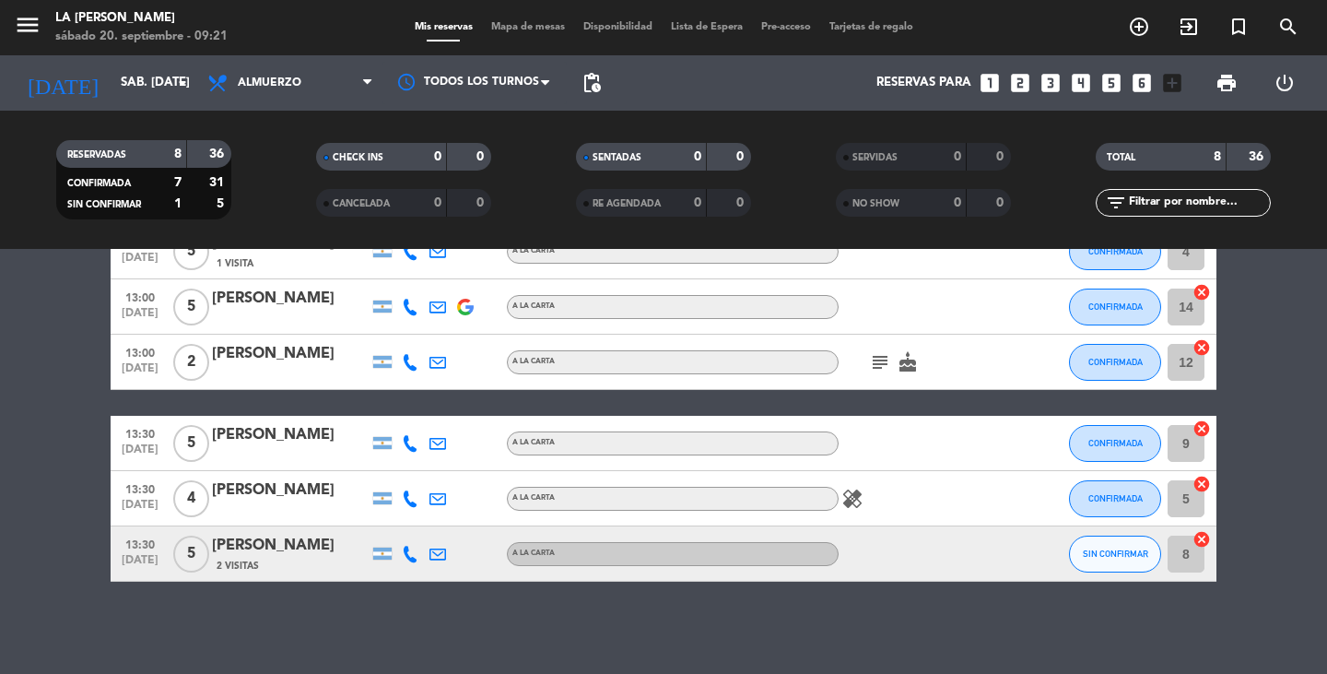
click at [1197, 540] on icon "cancel" at bounding box center [1202, 539] width 18 height 18
click at [1190, 551] on icon "border_all" at bounding box center [1189, 554] width 22 height 22
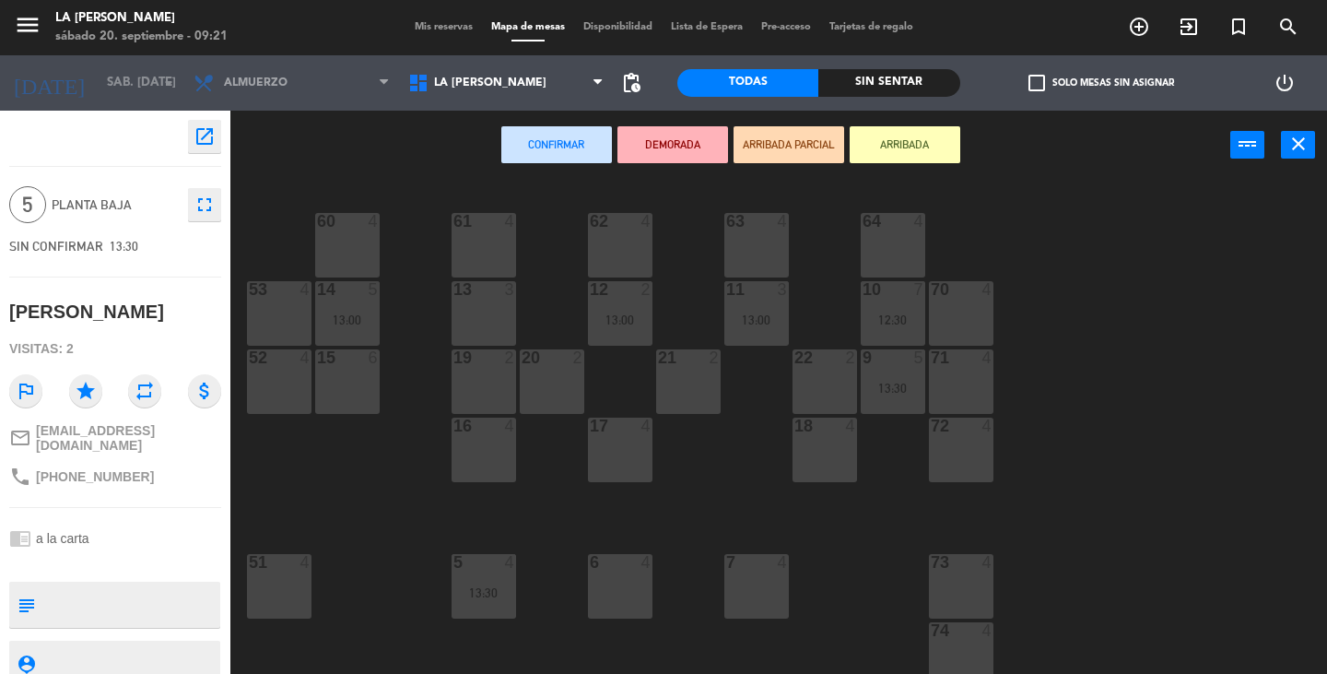
click at [345, 388] on div "15 6" at bounding box center [347, 381] width 65 height 65
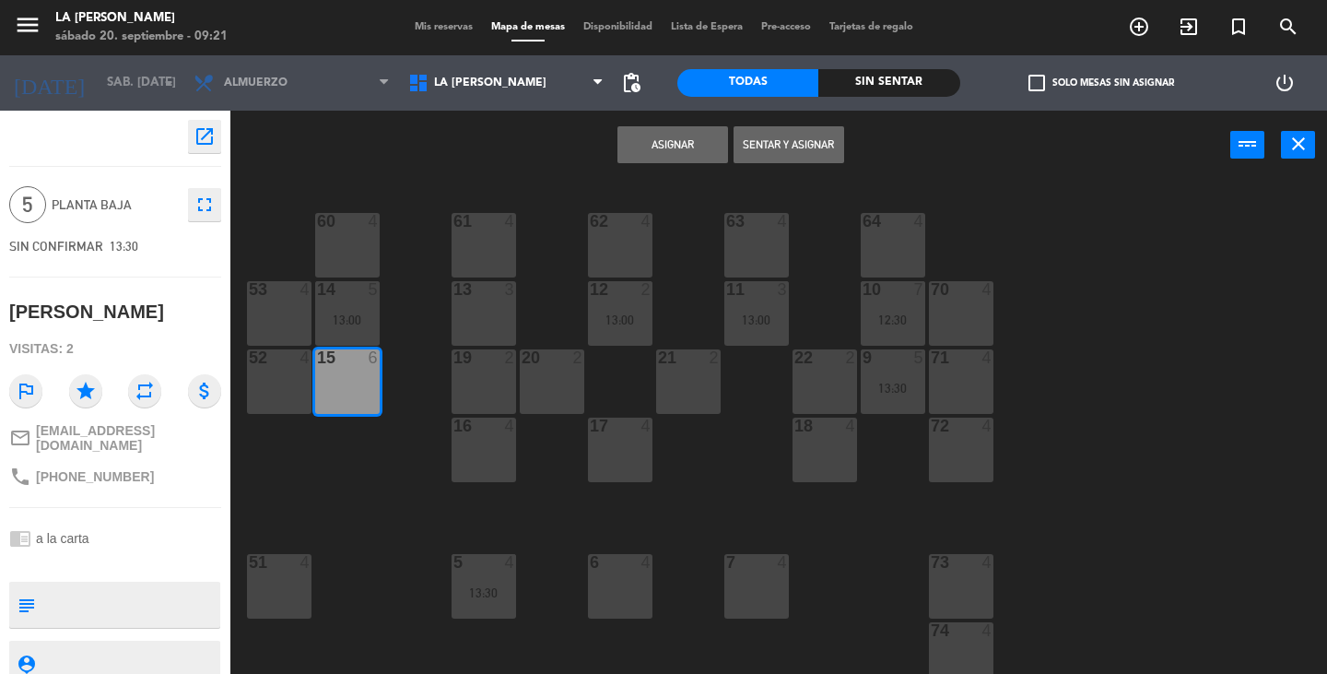
click at [669, 148] on button "Asignar" at bounding box center [673, 144] width 111 height 37
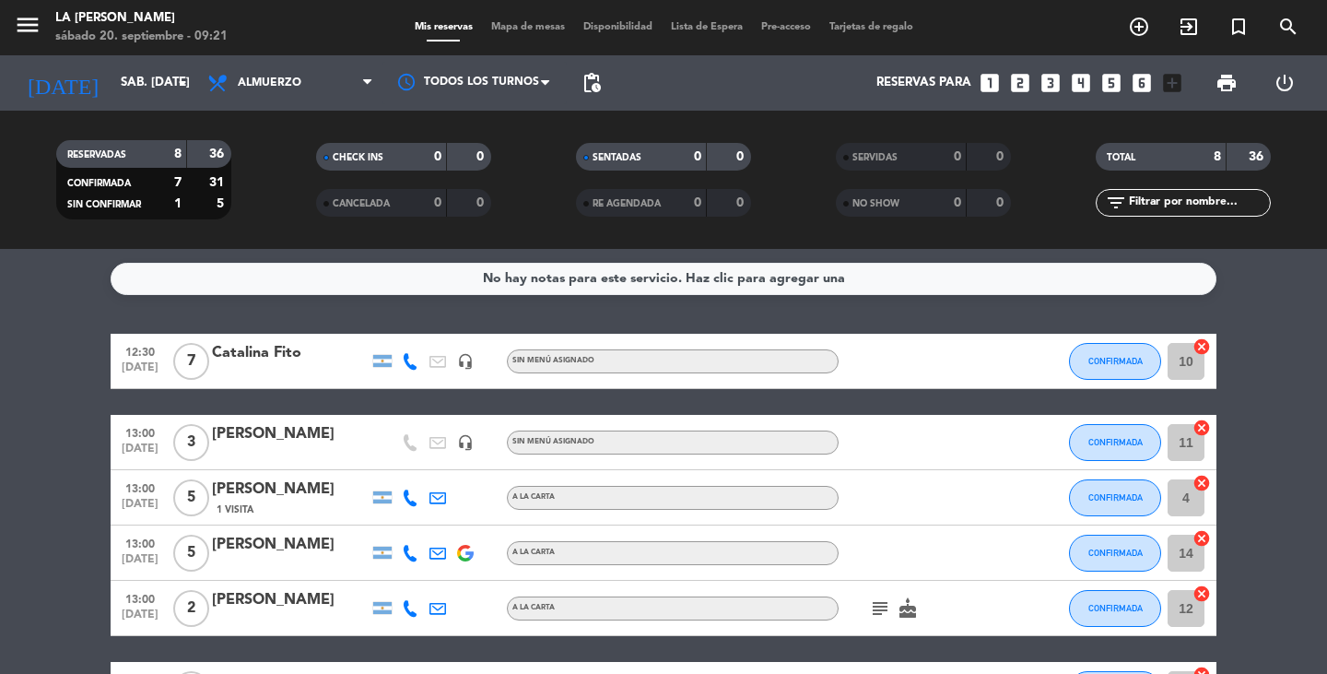
click at [1205, 478] on icon "cancel" at bounding box center [1202, 483] width 18 height 18
click at [1193, 500] on icon "border_all" at bounding box center [1189, 498] width 22 height 22
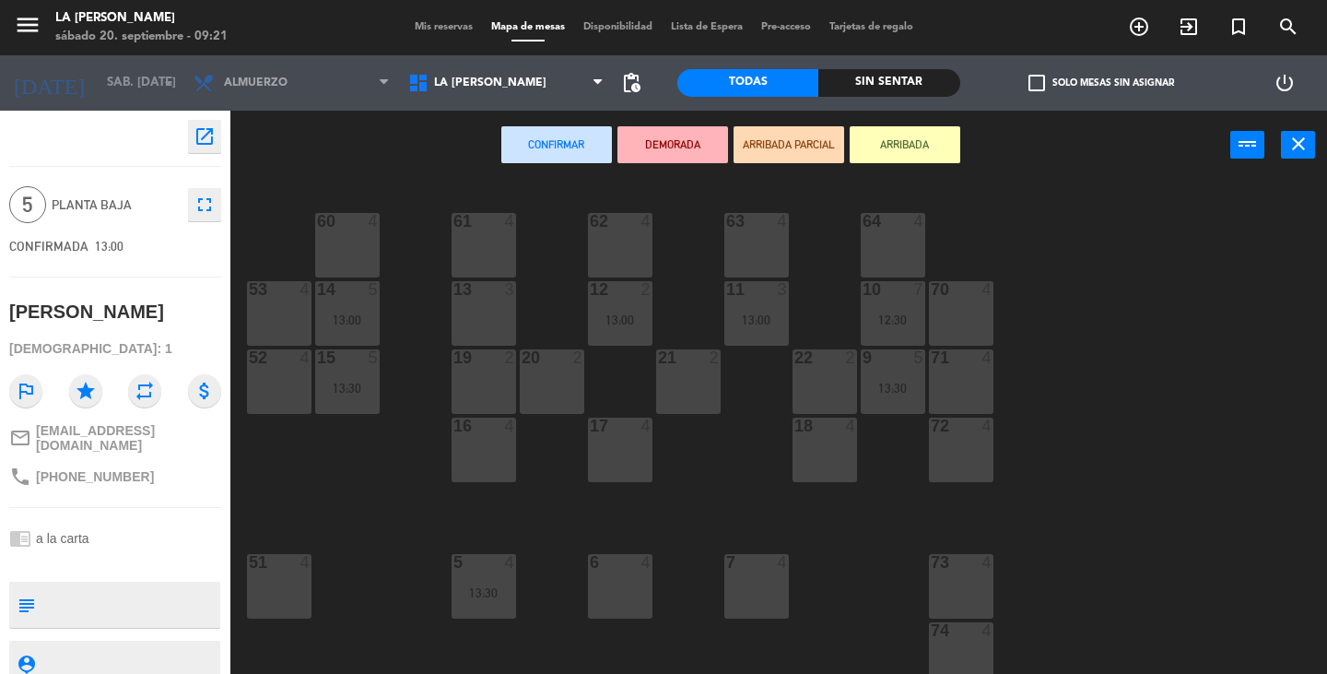
scroll to position [92, 0]
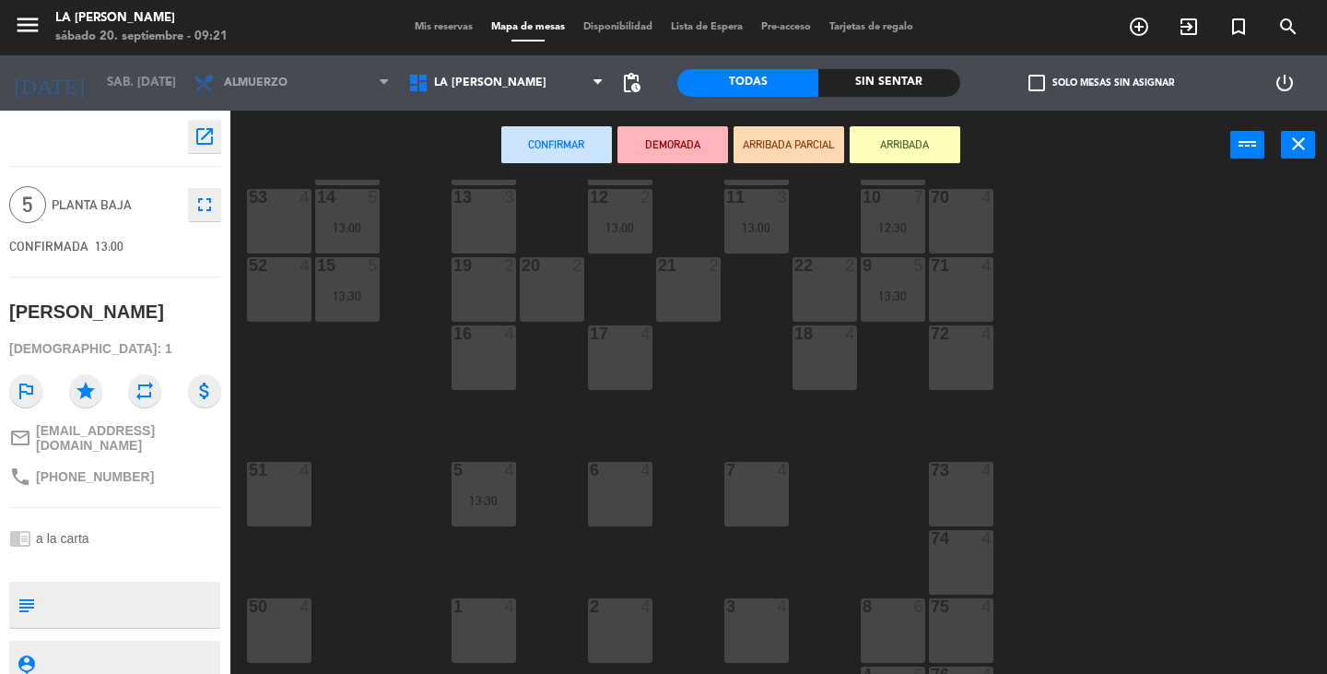
click at [897, 618] on div "8 6" at bounding box center [893, 630] width 65 height 65
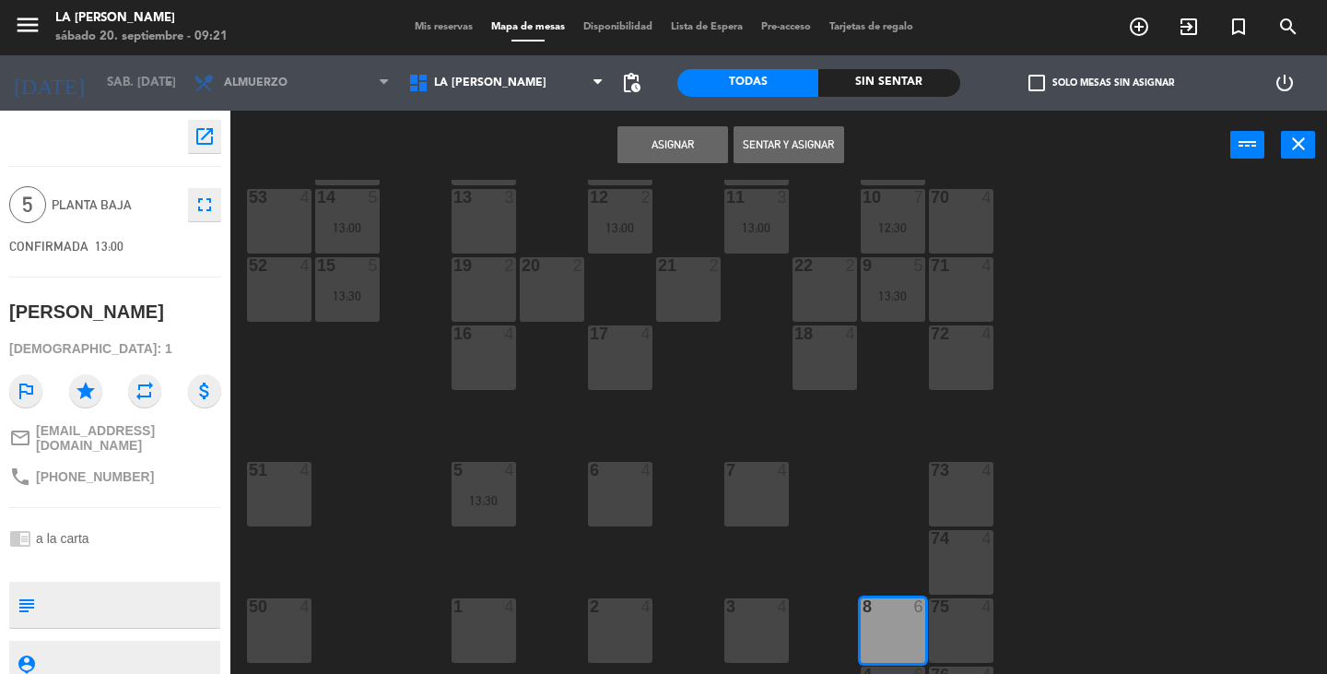
click at [655, 138] on button "Asignar" at bounding box center [673, 144] width 111 height 37
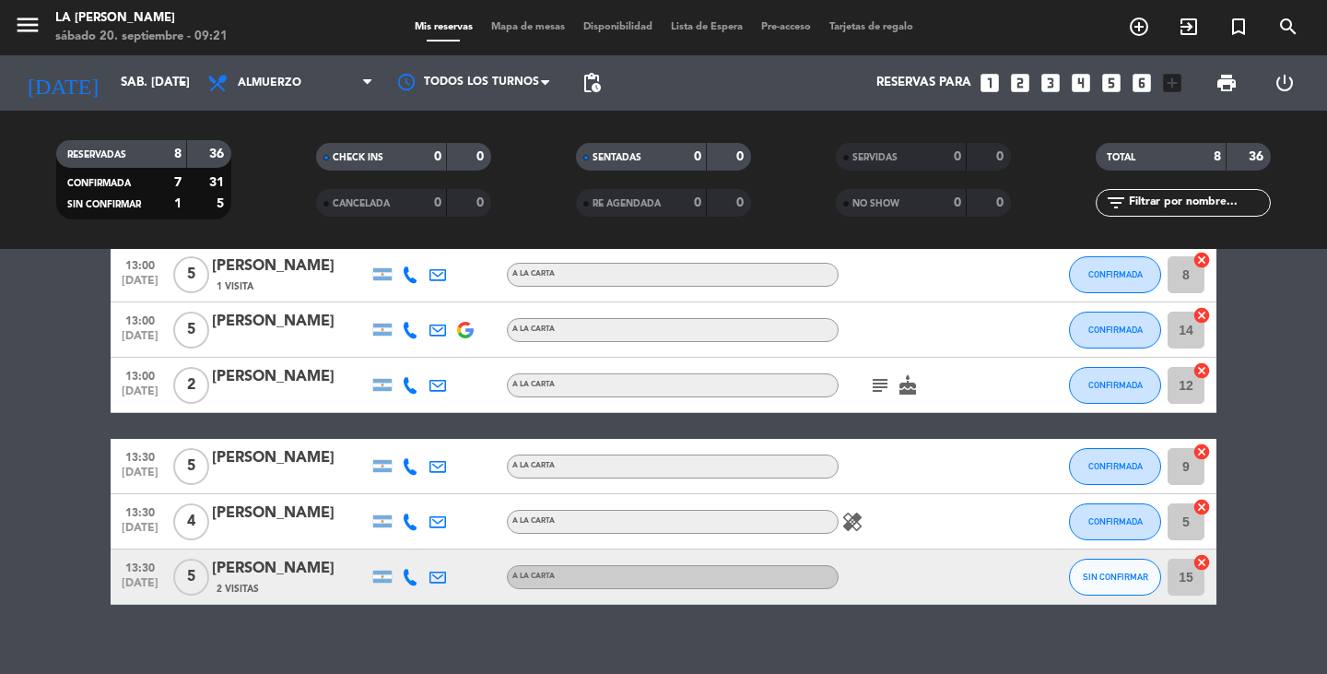
scroll to position [246, 0]
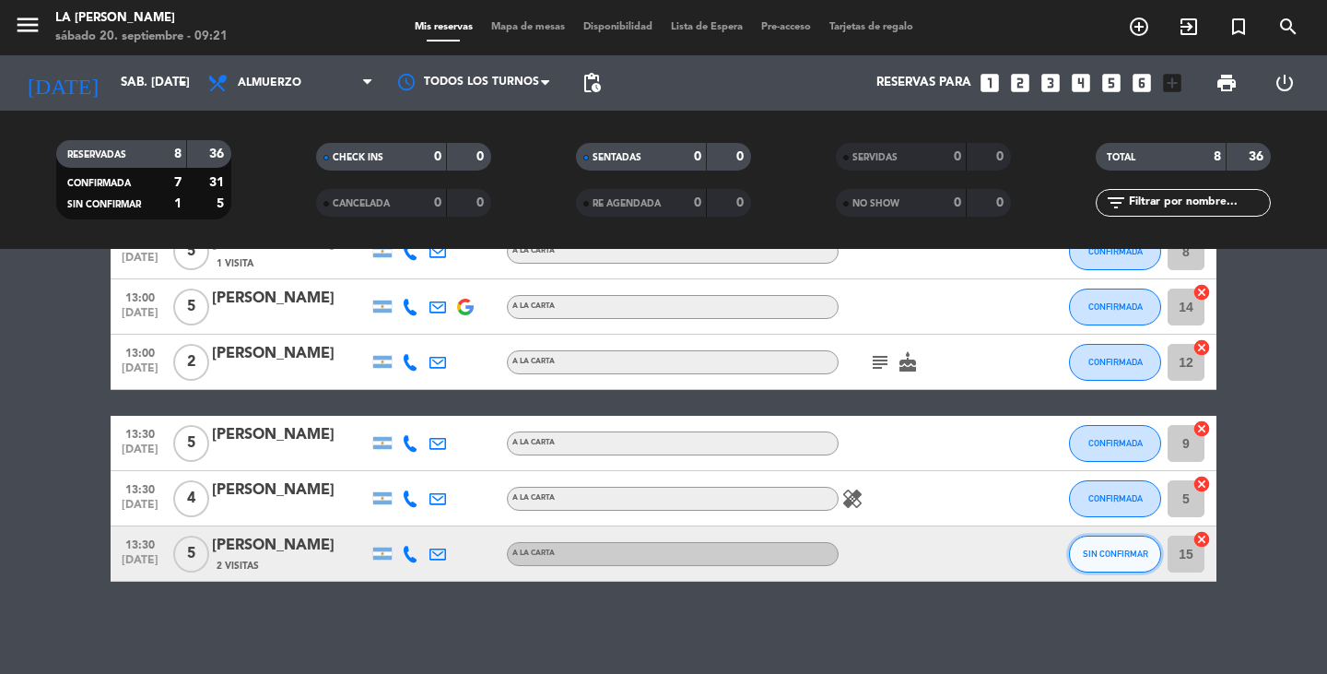
click at [1092, 559] on button "SIN CONFIRMAR" at bounding box center [1115, 553] width 92 height 37
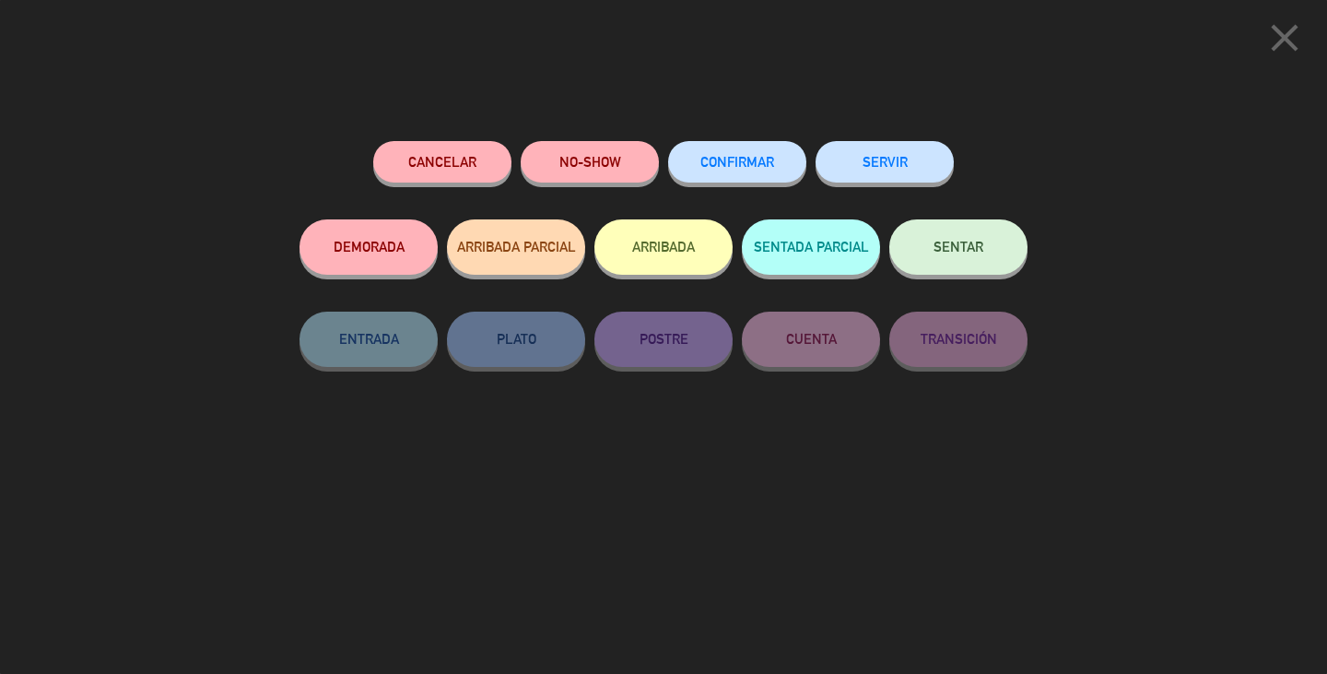
click at [740, 169] on span "CONFIRMAR" at bounding box center [737, 162] width 74 height 16
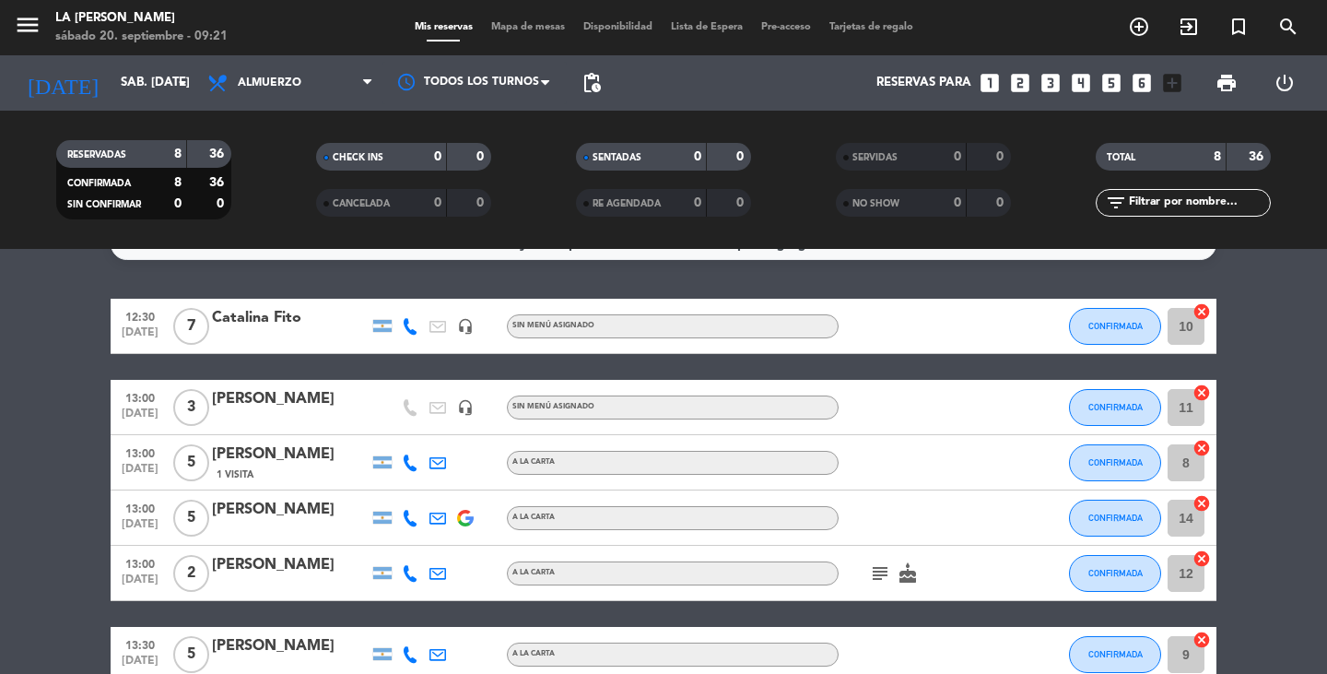
scroll to position [0, 0]
